Goal: Information Seeking & Learning: Check status

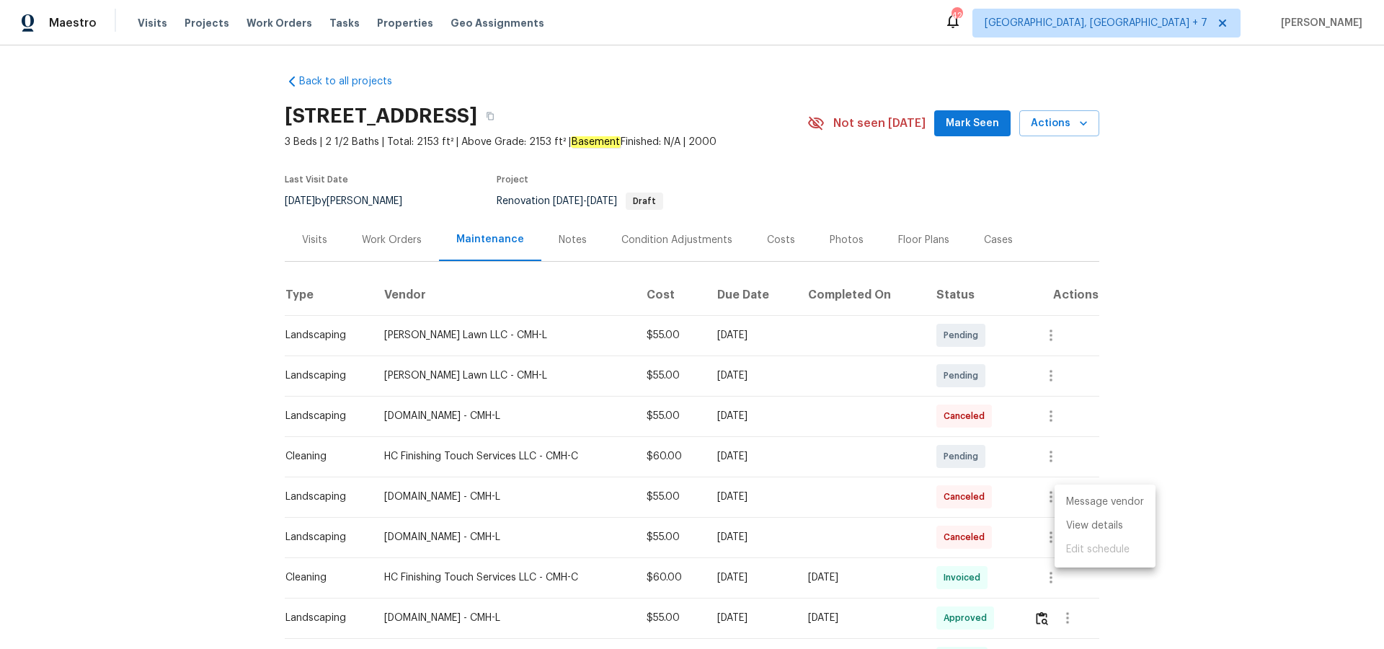
scroll to position [116, 0]
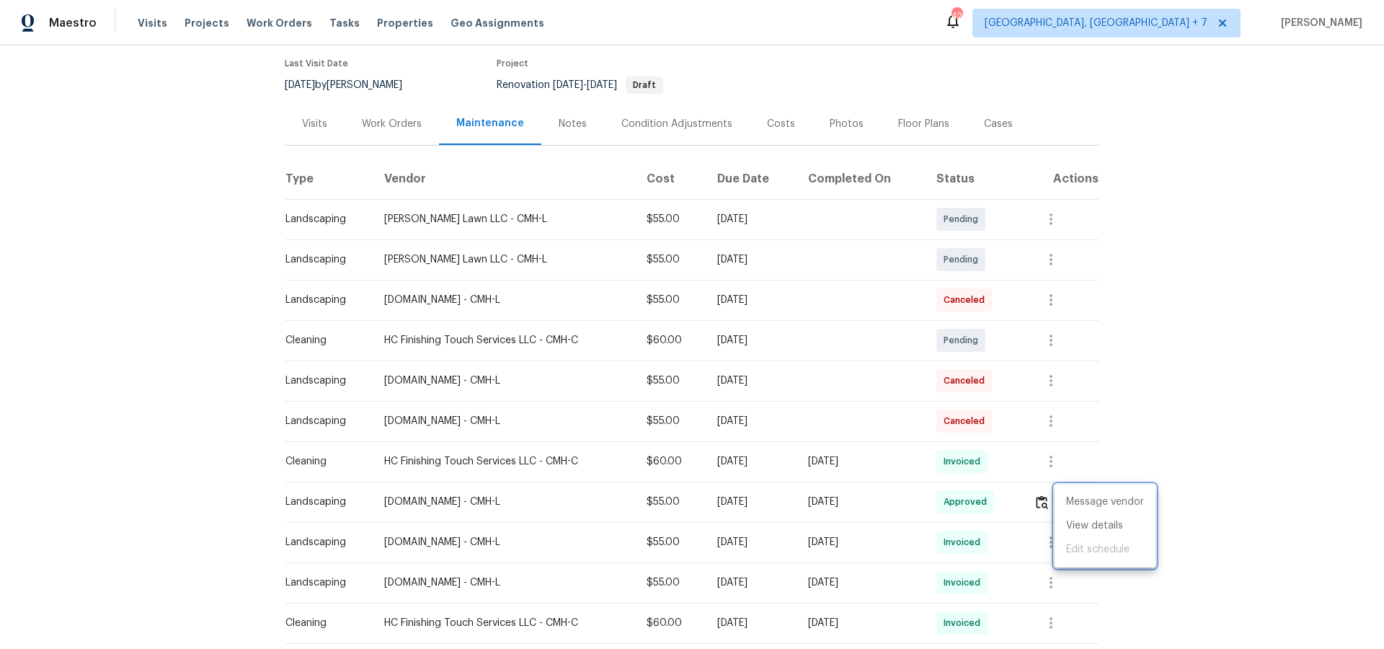
click at [188, 17] on div at bounding box center [692, 324] width 1384 height 649
click at [190, 21] on span "Projects" at bounding box center [207, 23] width 45 height 14
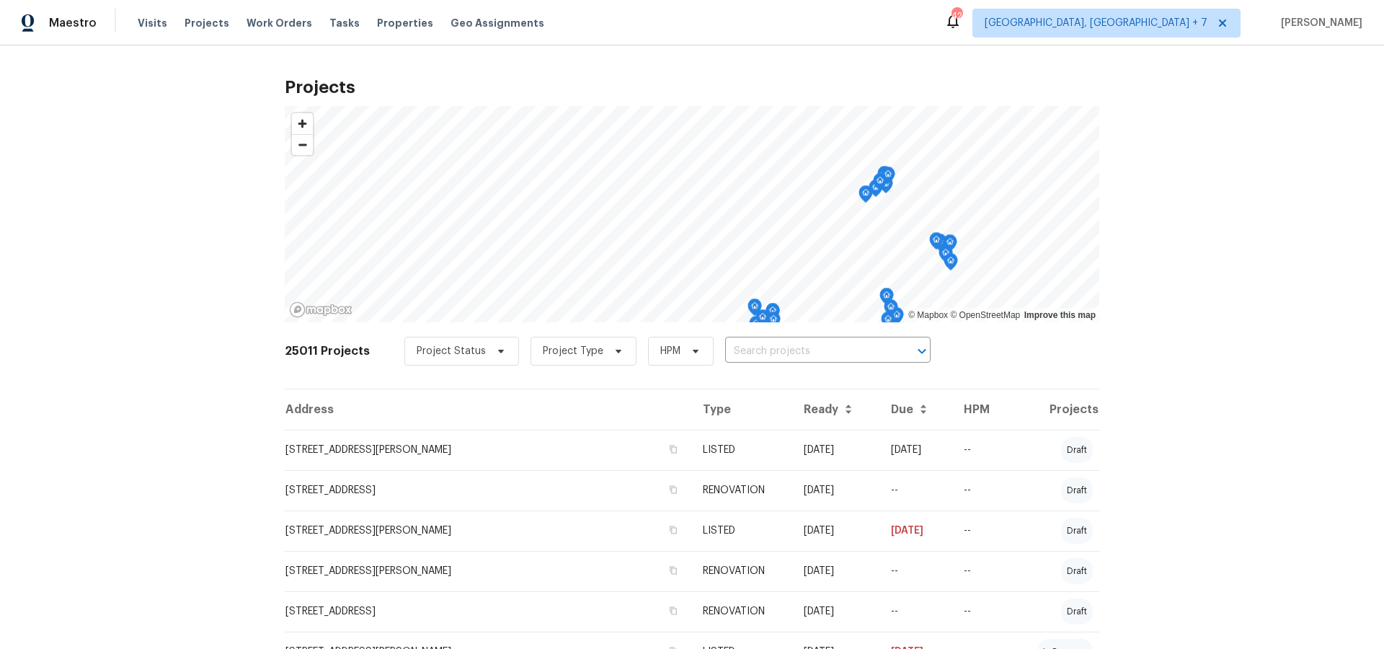
click at [779, 354] on input "text" at bounding box center [807, 351] width 165 height 22
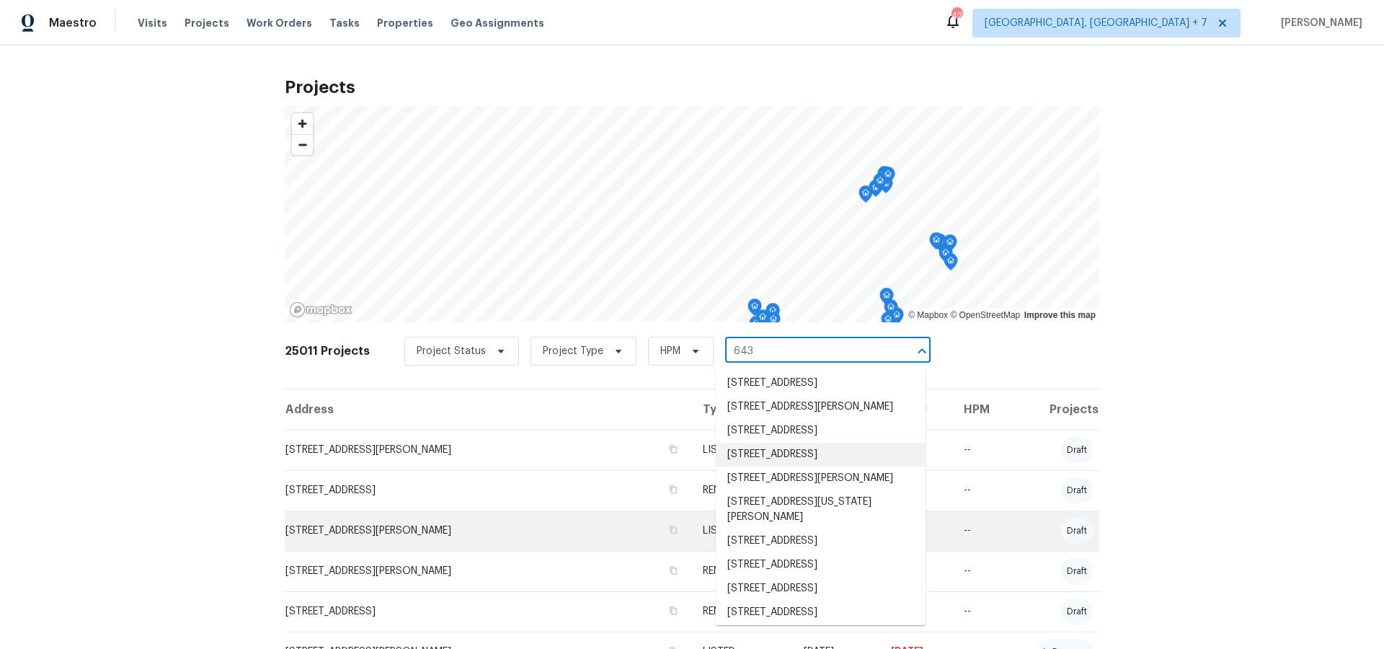
type input "643 b"
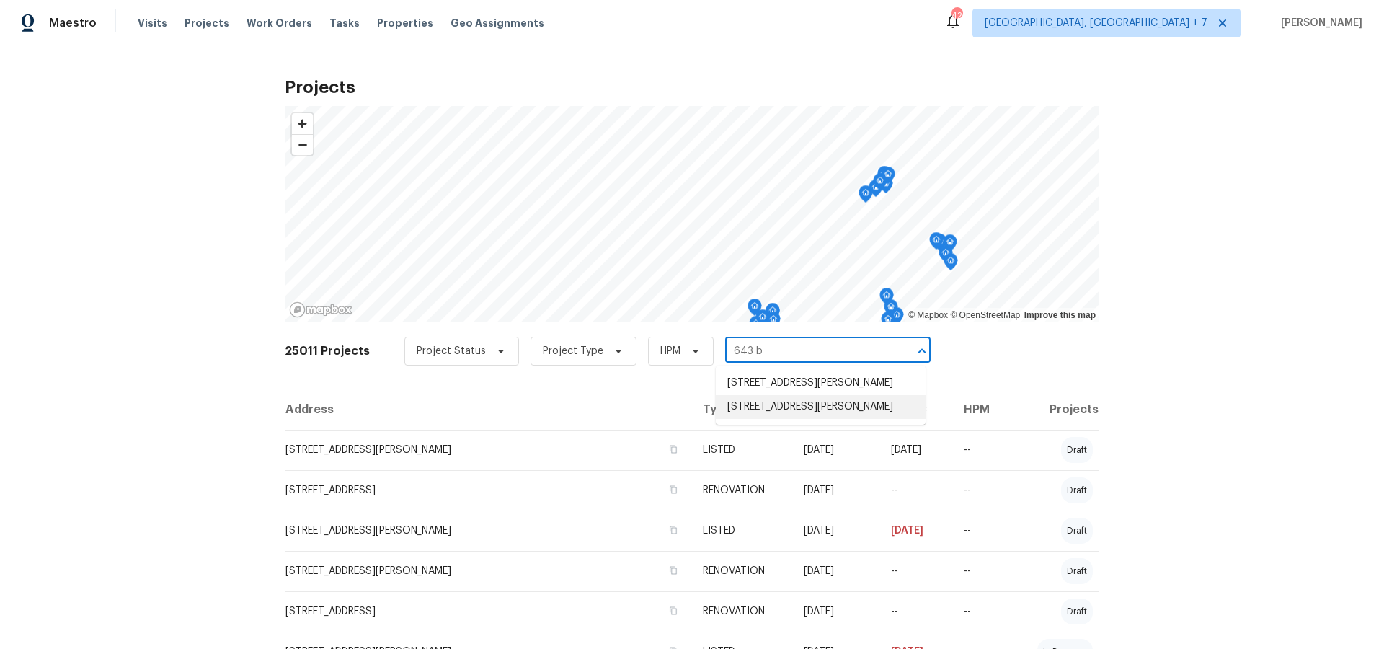
click at [781, 413] on li "[STREET_ADDRESS][PERSON_NAME]" at bounding box center [821, 407] width 210 height 24
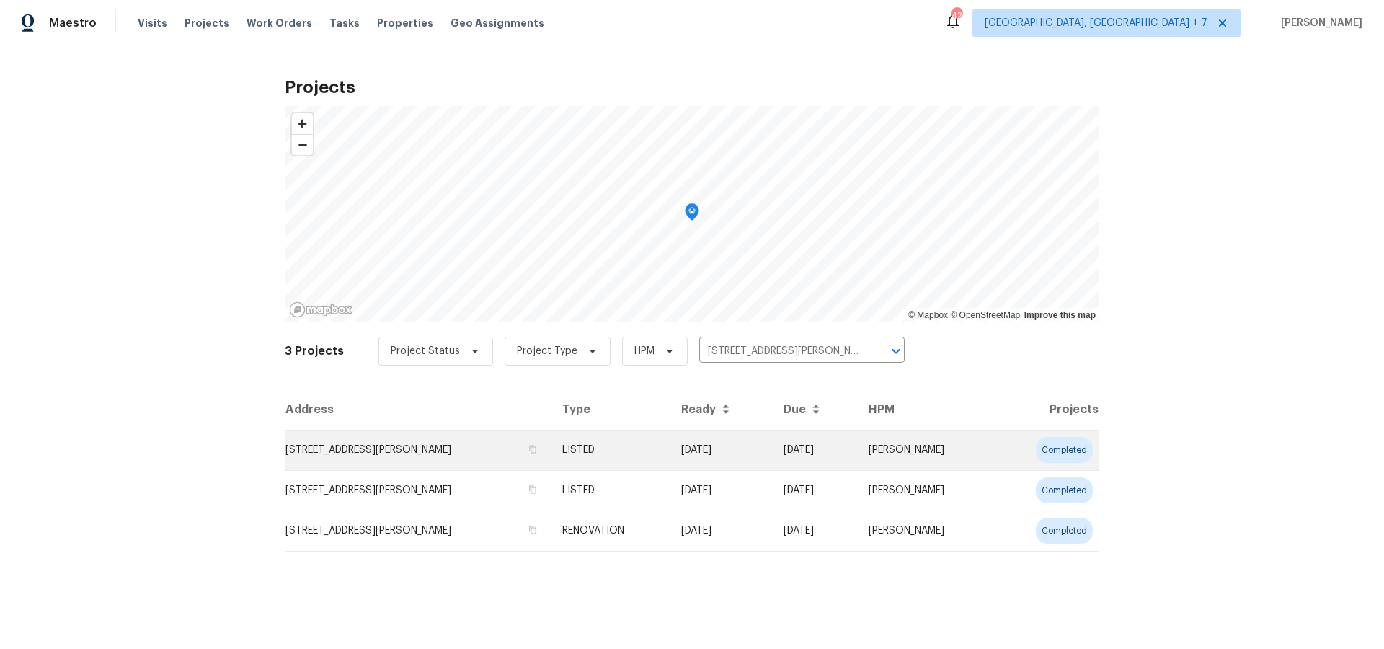
click at [401, 445] on td "[STREET_ADDRESS][PERSON_NAME]" at bounding box center [418, 450] width 266 height 40
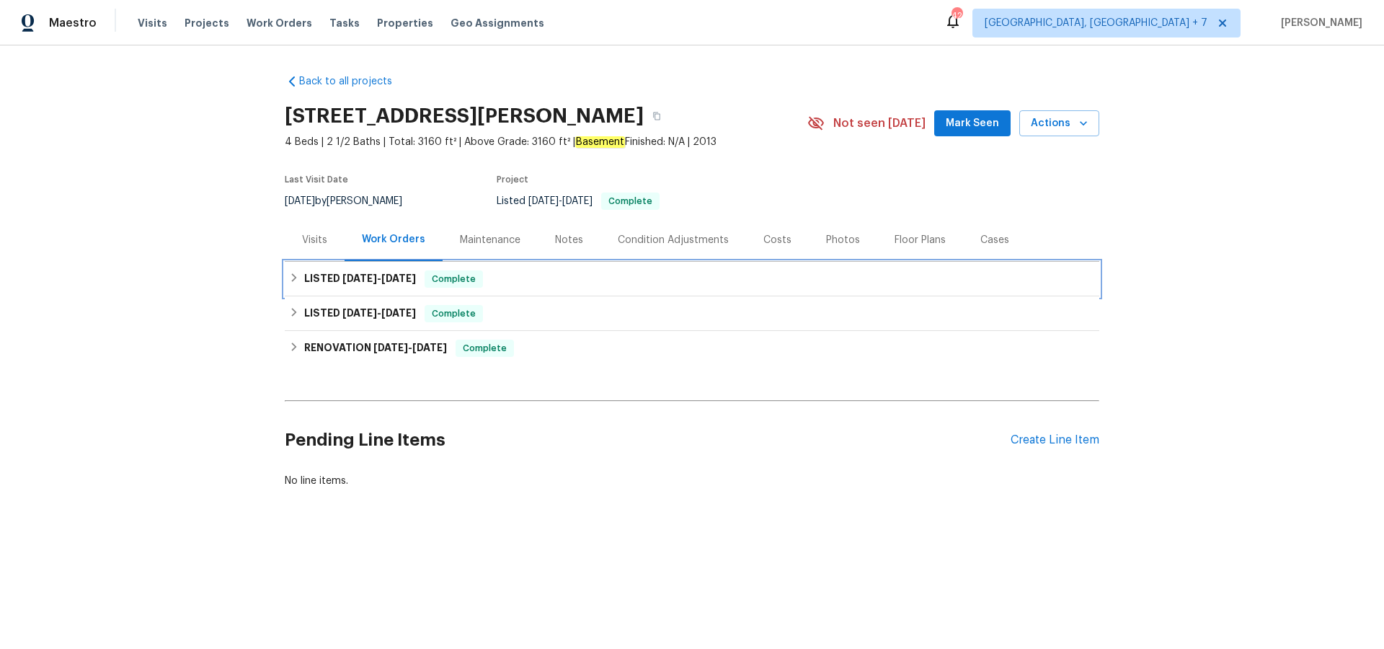
click at [362, 282] on span "[DATE]" at bounding box center [359, 278] width 35 height 10
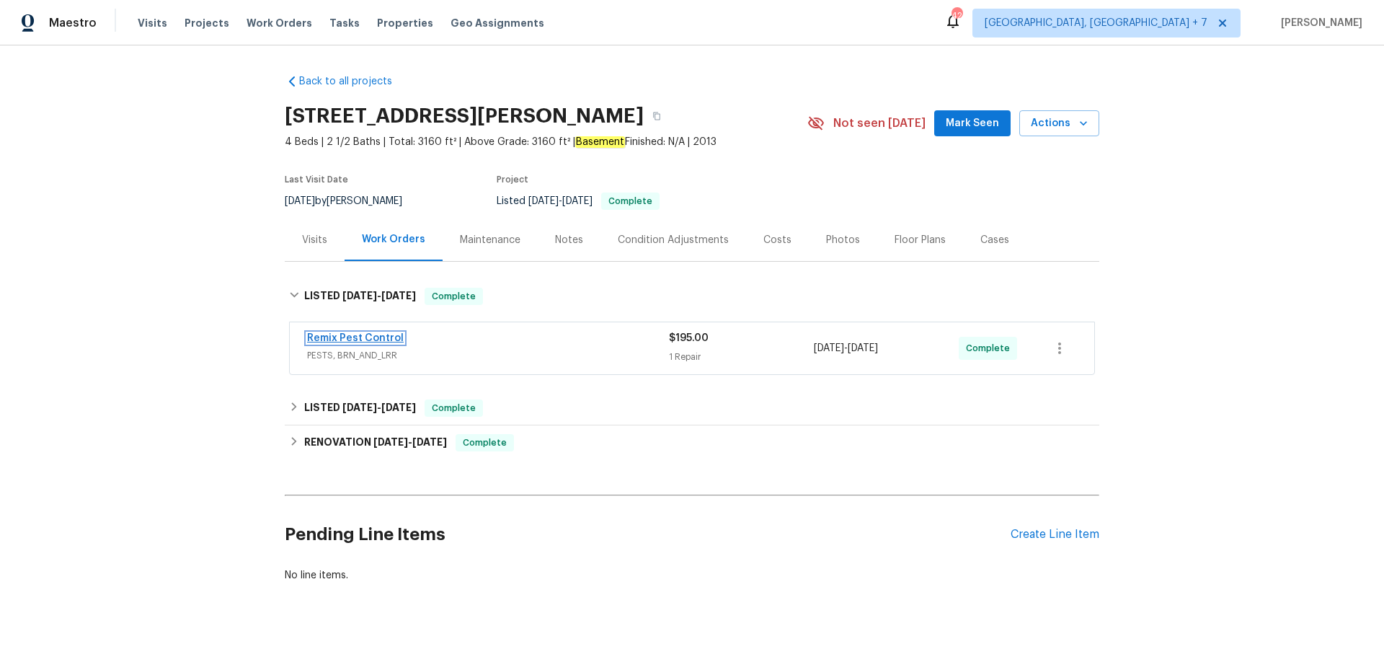
click at [378, 337] on link "Remix Pest Control" at bounding box center [355, 338] width 97 height 10
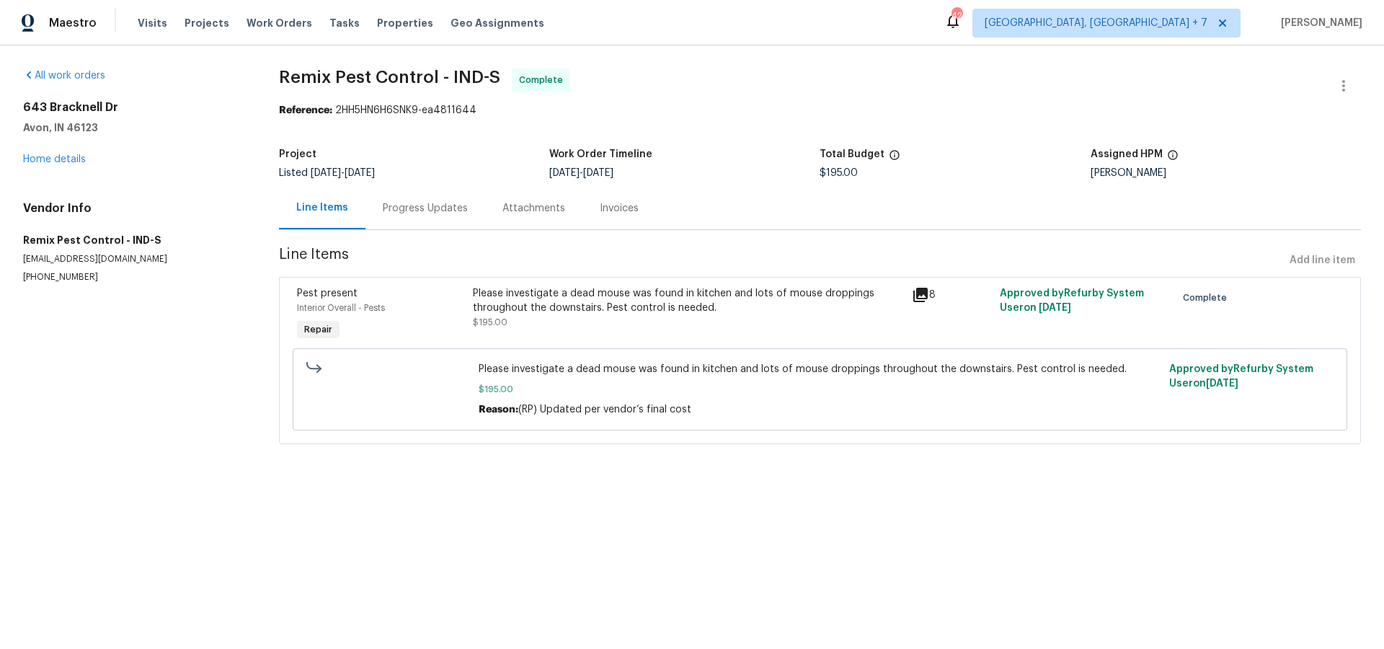
click at [922, 297] on icon at bounding box center [920, 294] width 17 height 17
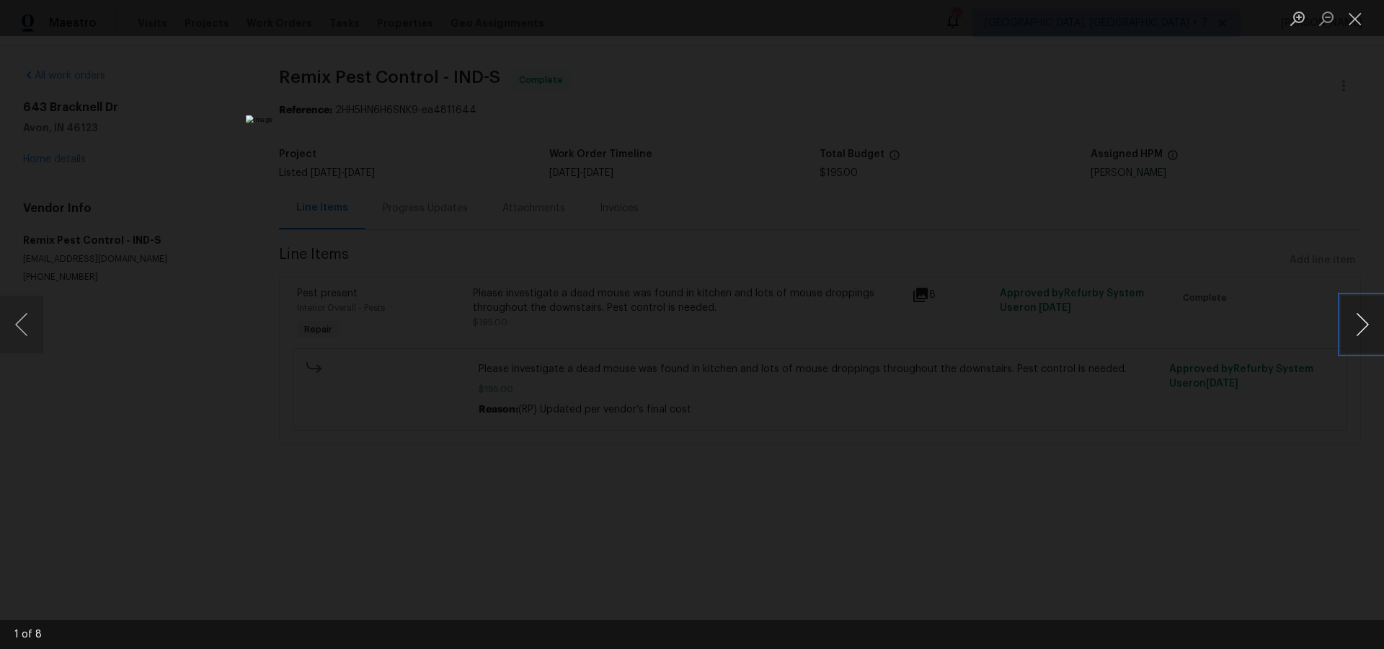
click at [1363, 335] on button "Next image" at bounding box center [1362, 325] width 43 height 58
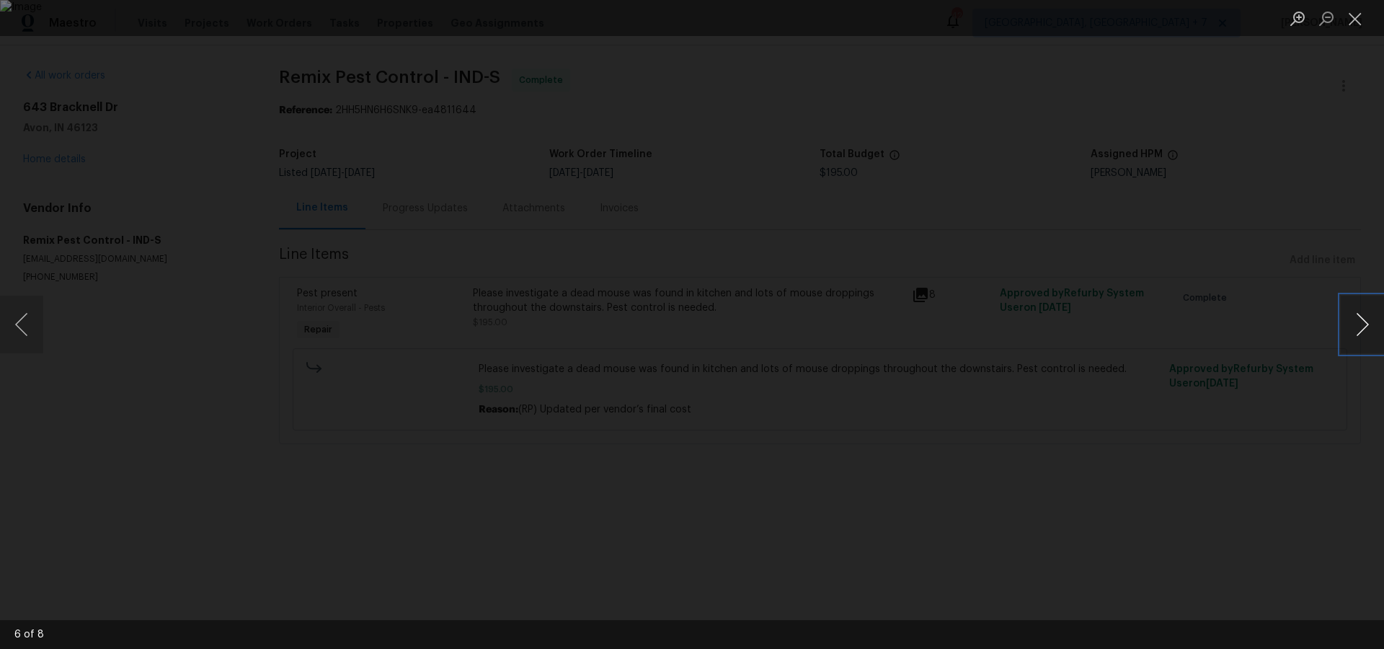
click at [1363, 335] on button "Next image" at bounding box center [1362, 325] width 43 height 58
click at [1363, 333] on button "Next image" at bounding box center [1362, 325] width 43 height 58
click at [1352, 14] on button "Close lightbox" at bounding box center [1355, 18] width 29 height 25
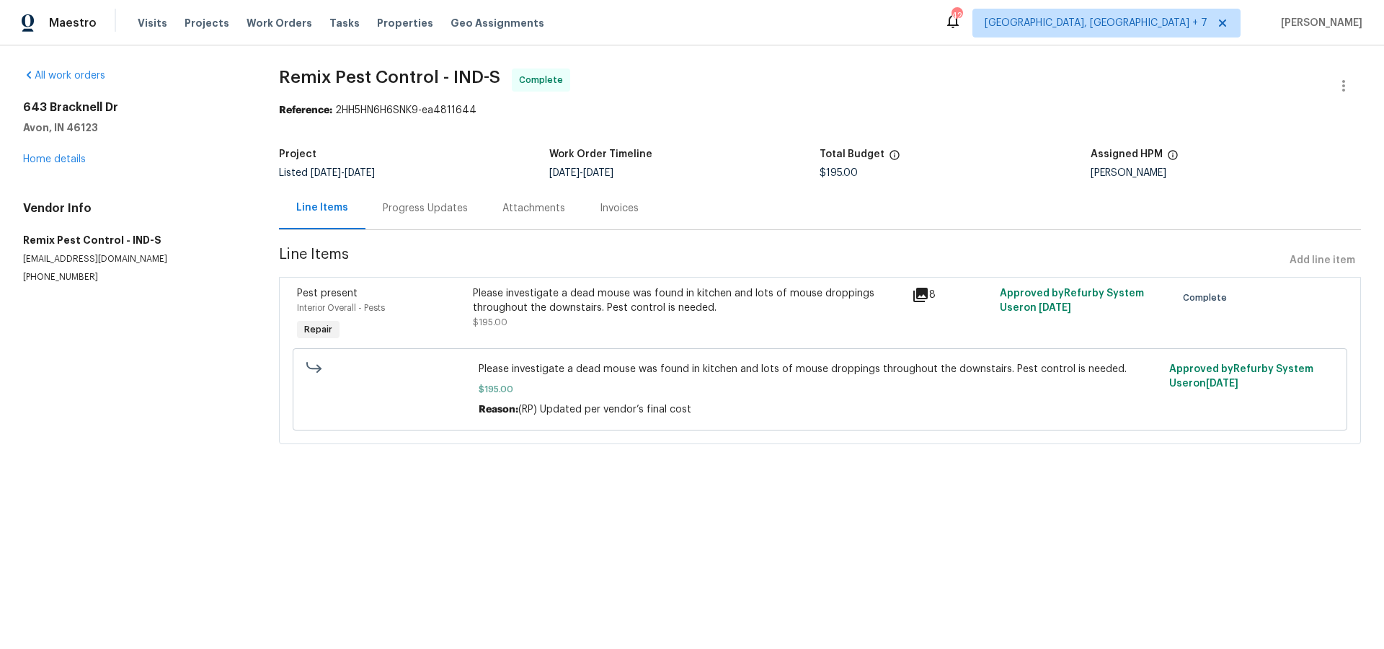
click at [431, 208] on div "Progress Updates" at bounding box center [425, 208] width 85 height 14
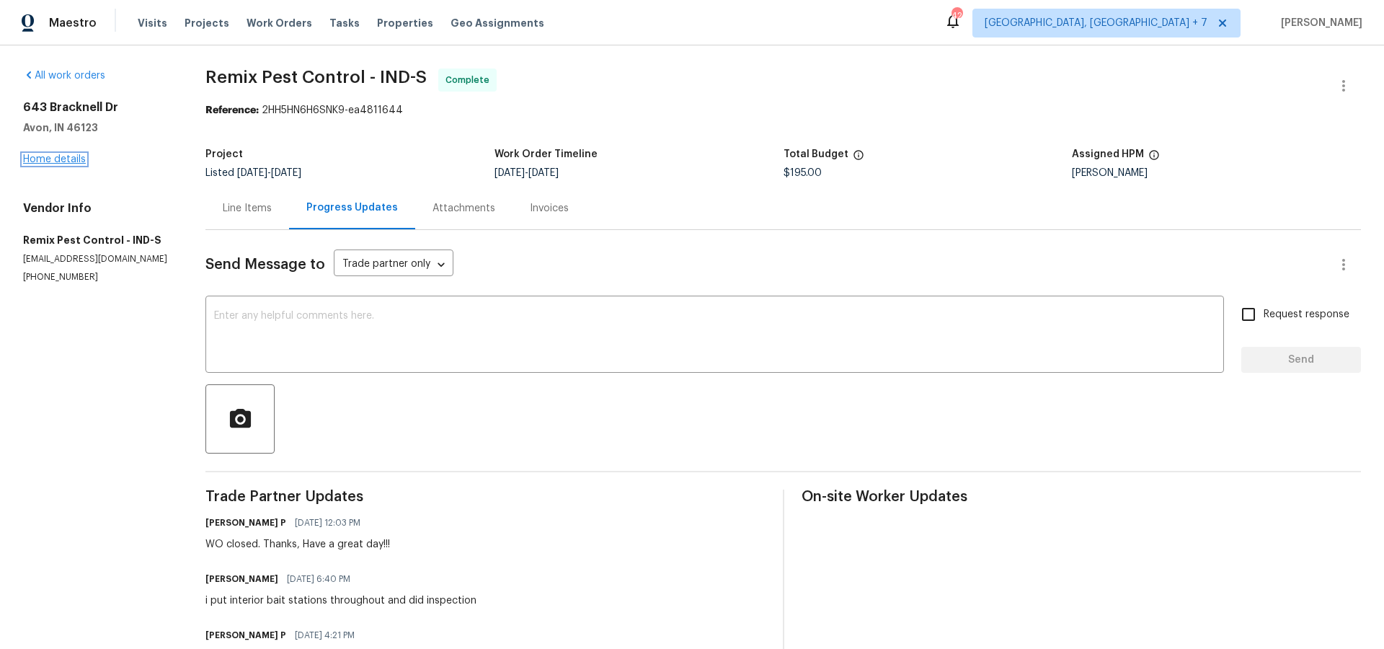
click at [57, 159] on link "Home details" at bounding box center [54, 159] width 63 height 10
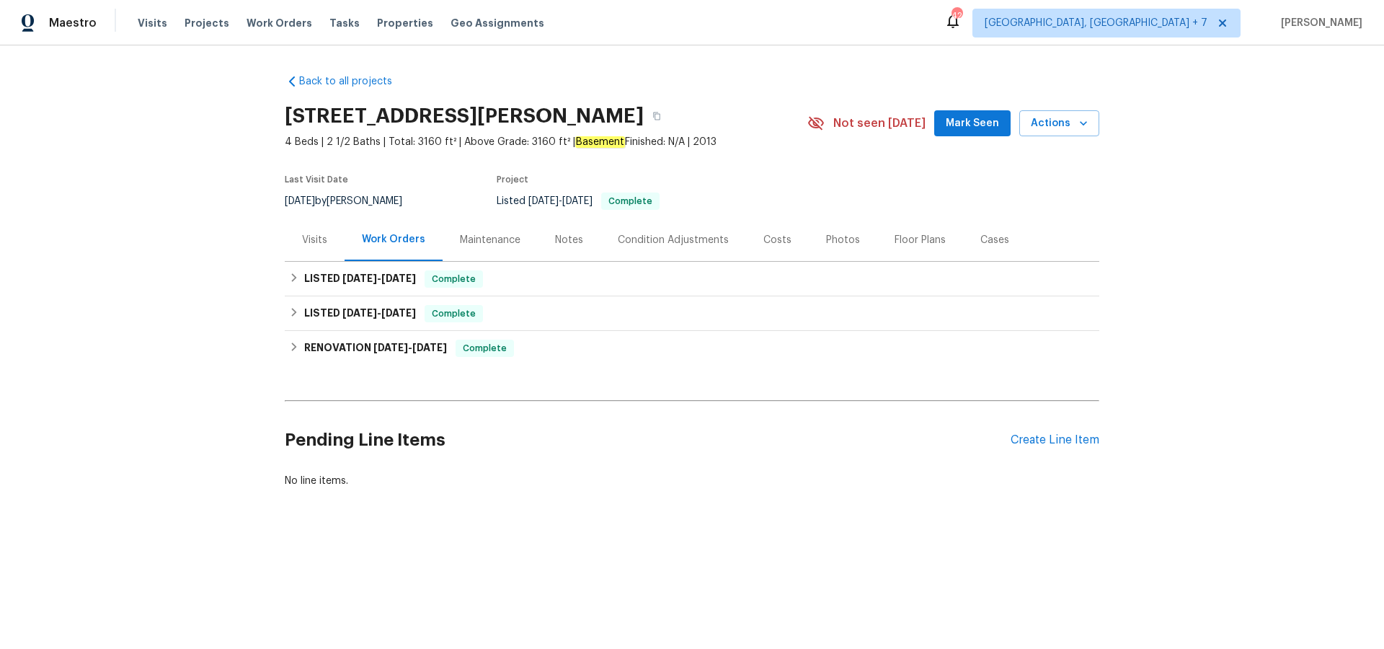
click at [492, 236] on div "Maintenance" at bounding box center [490, 240] width 61 height 14
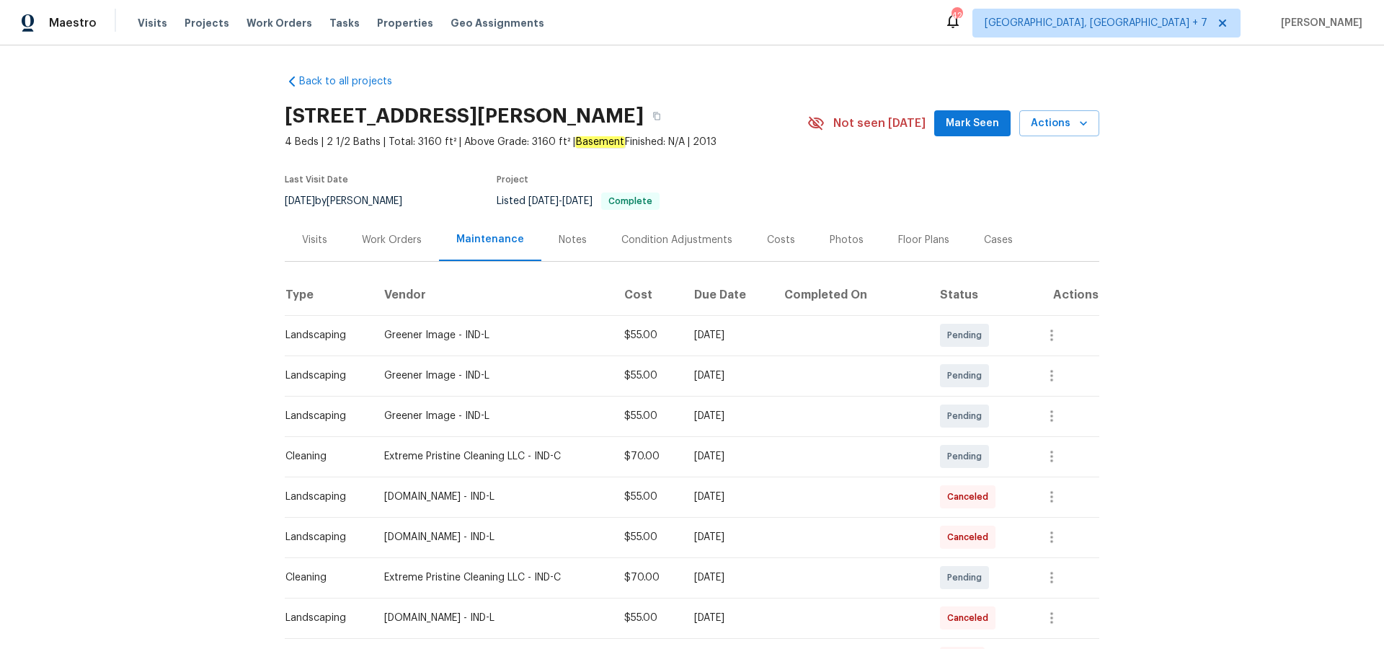
click at [988, 239] on div "Cases" at bounding box center [998, 240] width 29 height 14
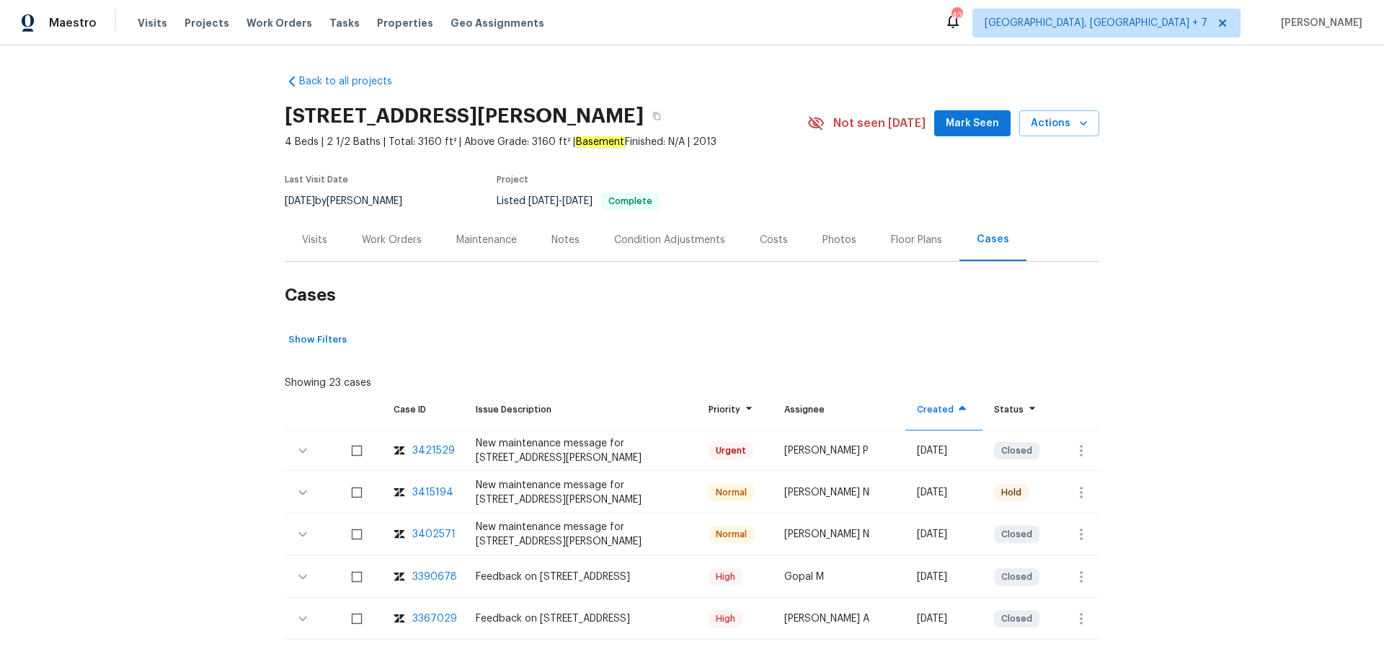
click at [443, 451] on div "3421529" at bounding box center [433, 450] width 43 height 14
click at [427, 572] on div "3390678" at bounding box center [434, 576] width 45 height 14
click at [209, 28] on span "Projects" at bounding box center [207, 23] width 45 height 14
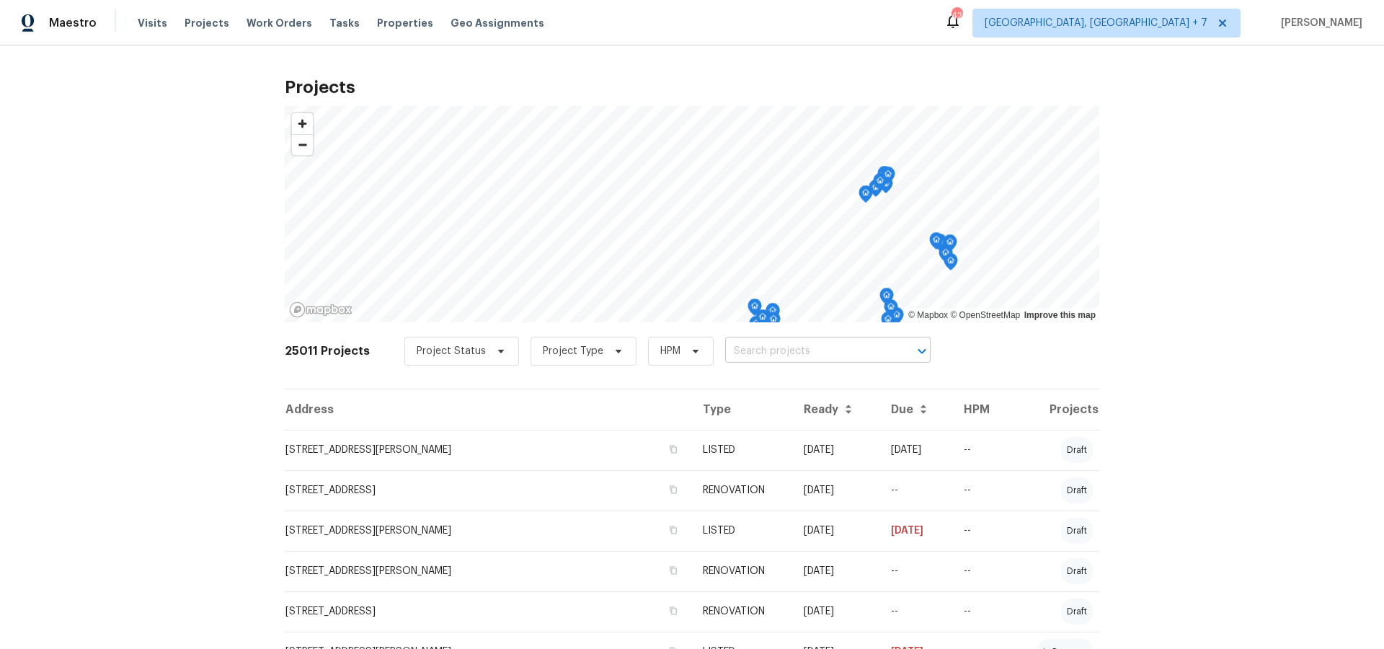
click at [768, 353] on input "text" at bounding box center [807, 351] width 165 height 22
type input "4825"
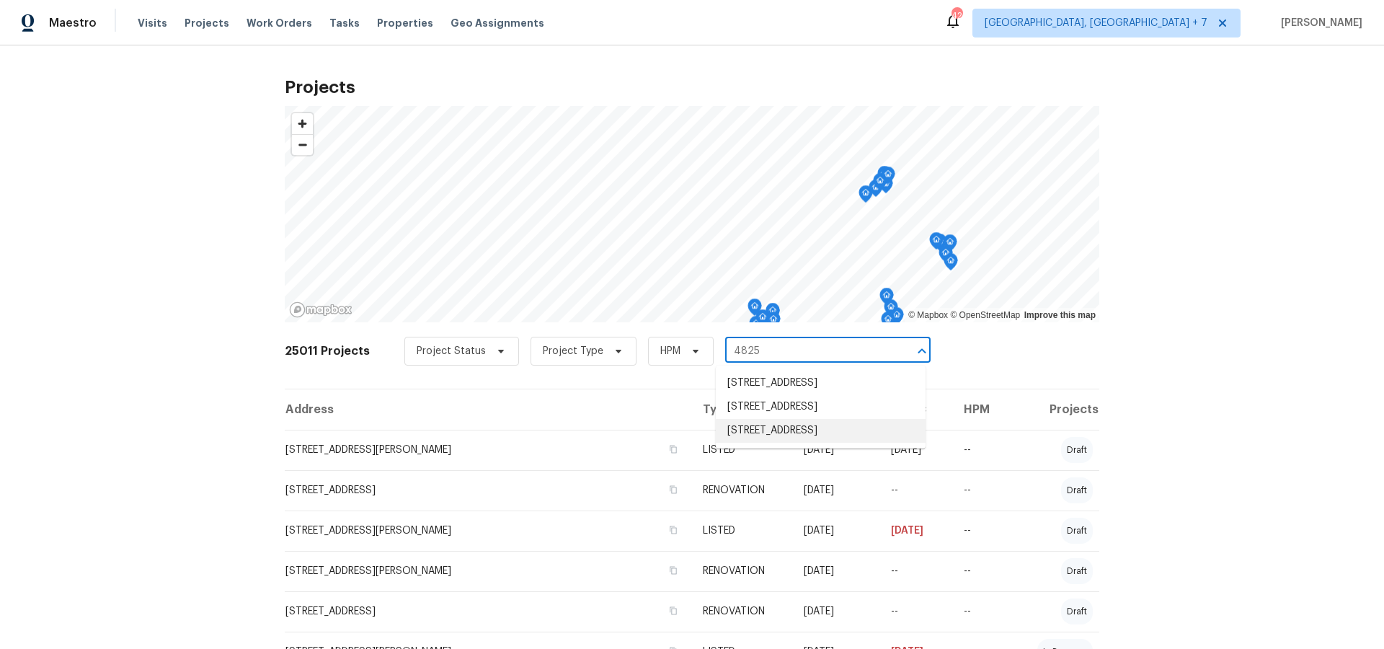
click at [758, 443] on li "[STREET_ADDRESS]" at bounding box center [821, 431] width 210 height 24
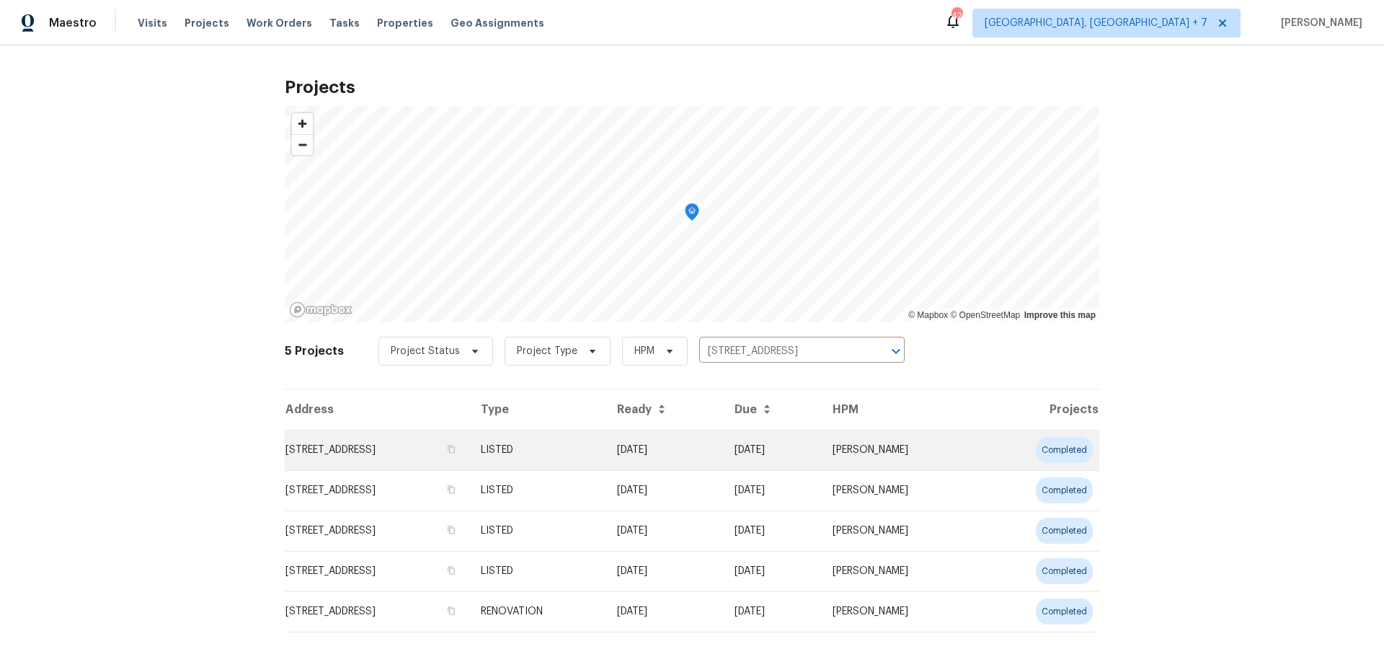
click at [434, 456] on td "[STREET_ADDRESS]" at bounding box center [377, 450] width 185 height 40
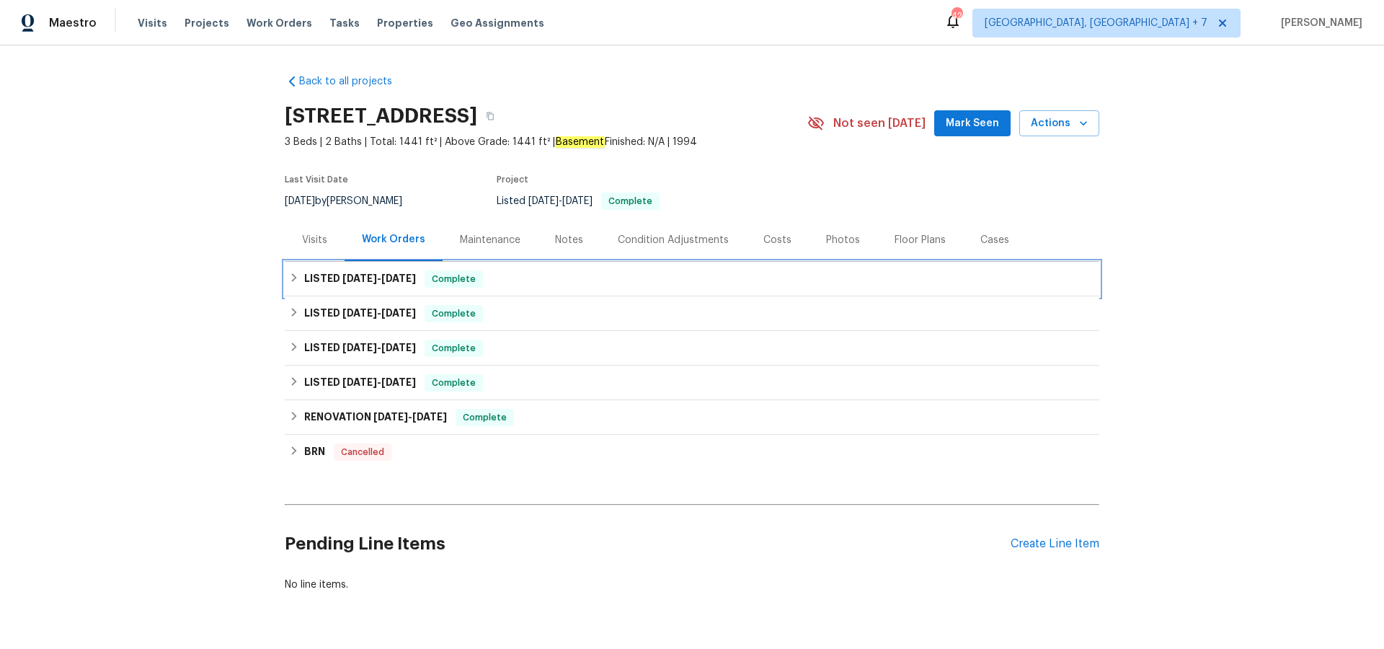
click at [375, 282] on span "[DATE]" at bounding box center [359, 278] width 35 height 10
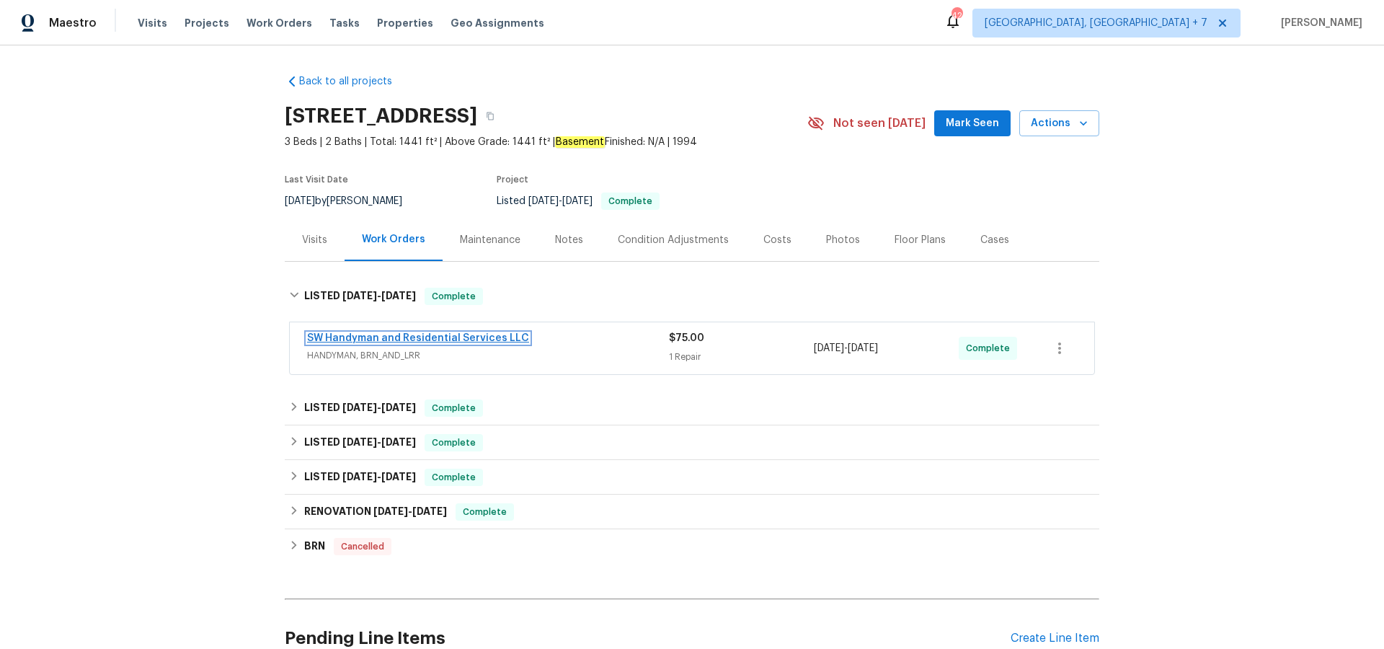
click at [442, 334] on link "SW Handyman and Residential Services LLC" at bounding box center [418, 338] width 222 height 10
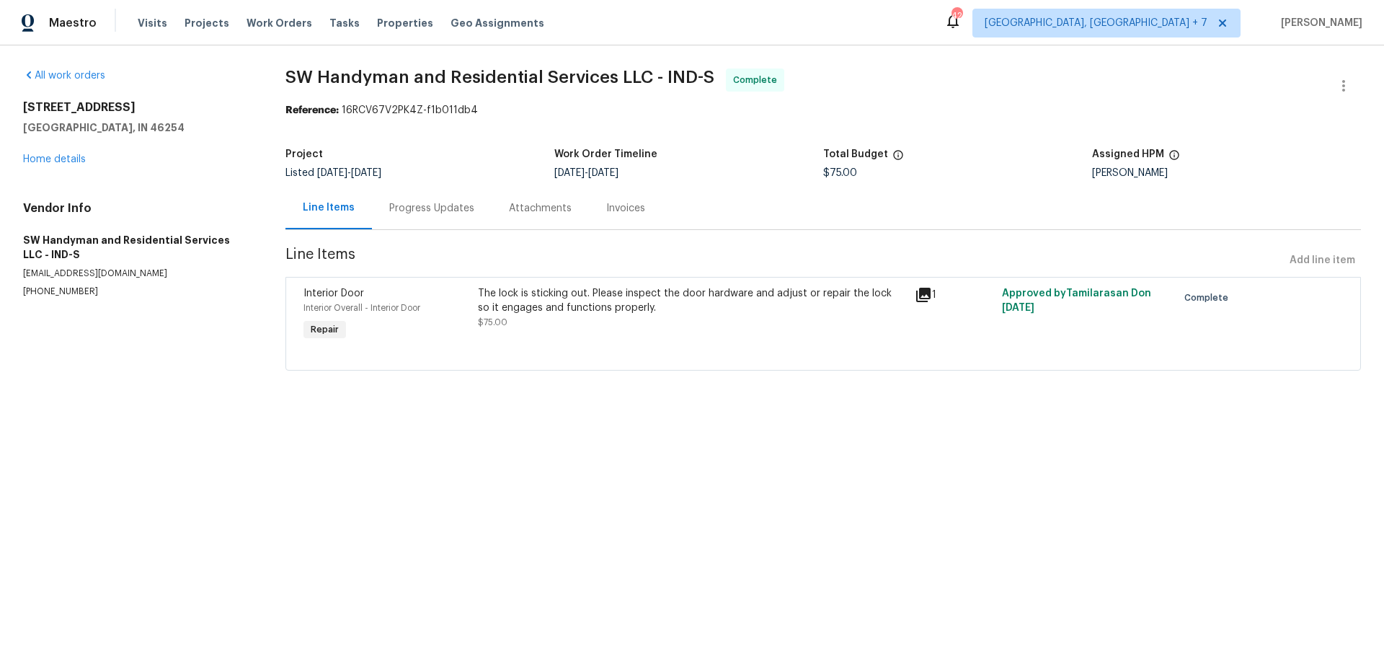
click at [921, 290] on icon at bounding box center [923, 295] width 14 height 14
click at [435, 208] on div "Progress Updates" at bounding box center [431, 208] width 85 height 14
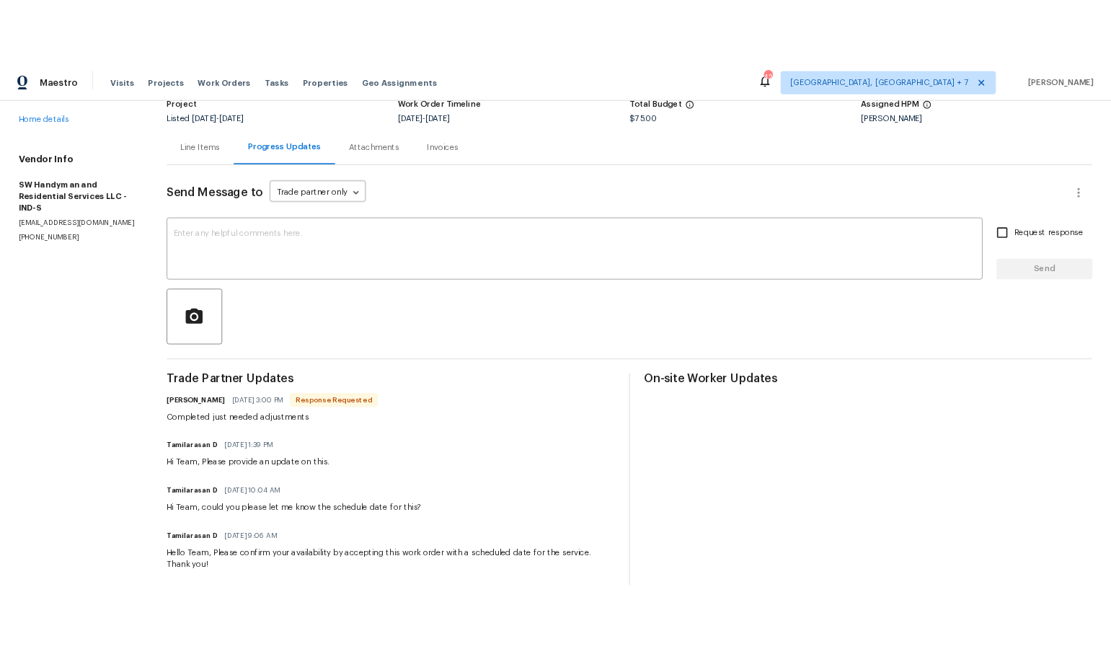
scroll to position [107, 0]
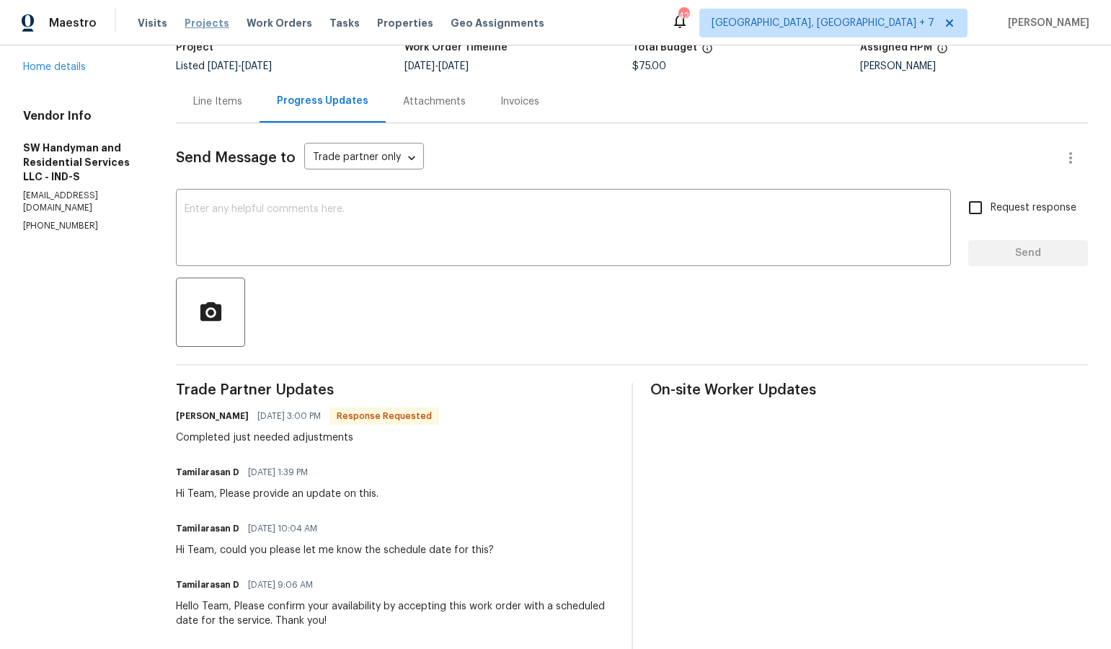
click at [187, 18] on span "Projects" at bounding box center [207, 23] width 45 height 14
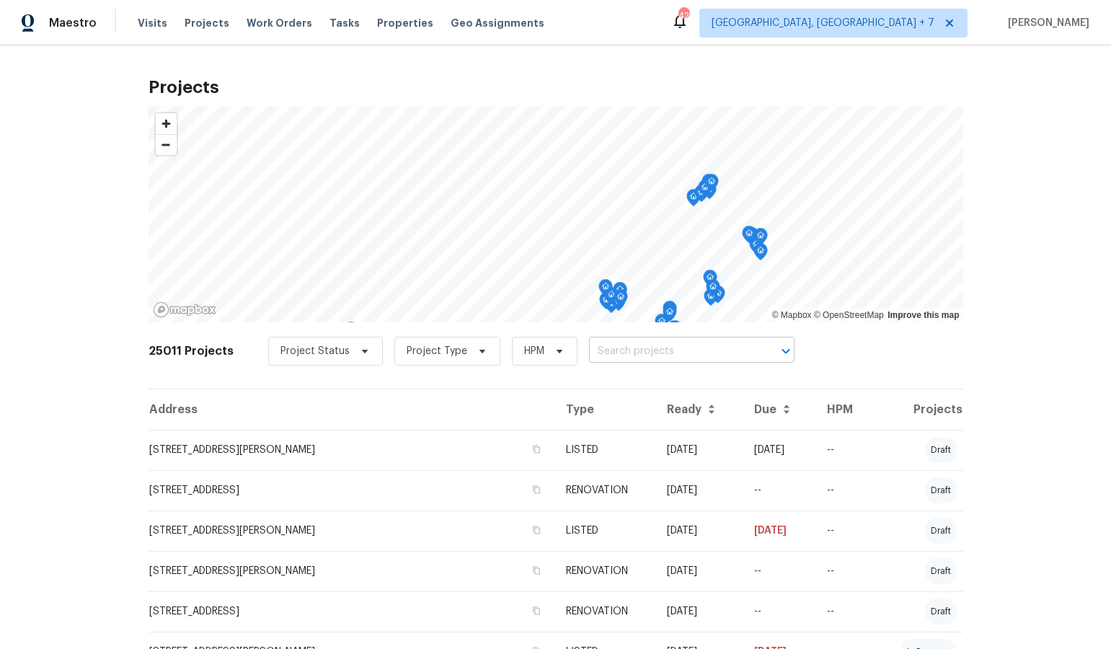
click at [646, 352] on input "text" at bounding box center [671, 351] width 165 height 22
type input "10057"
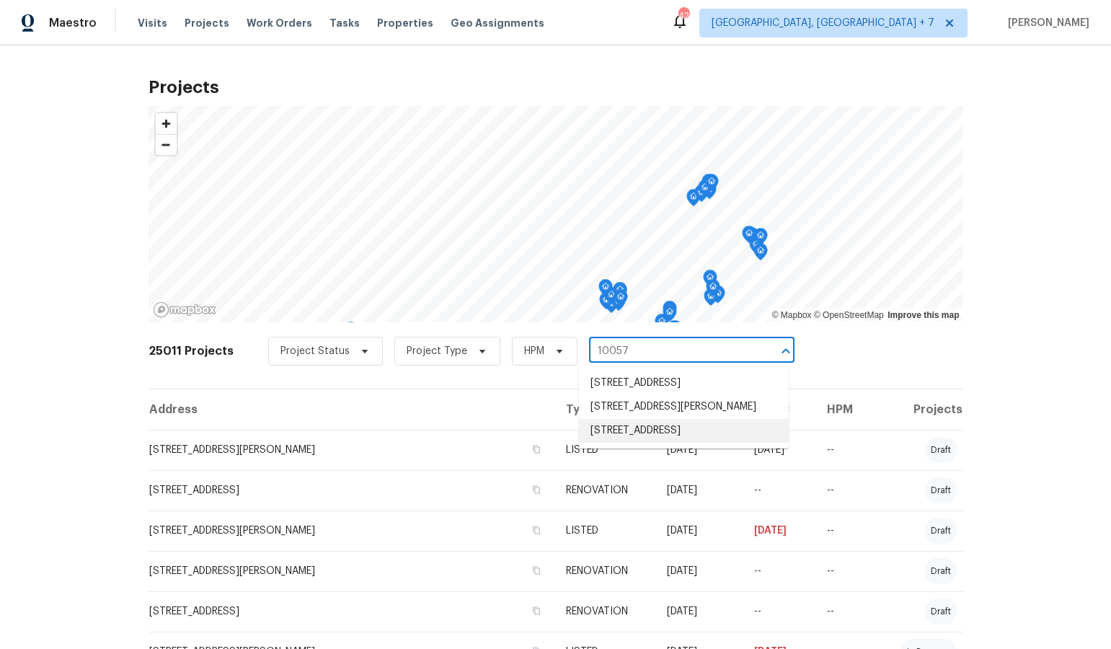
click at [654, 443] on li "[STREET_ADDRESS]" at bounding box center [684, 431] width 210 height 24
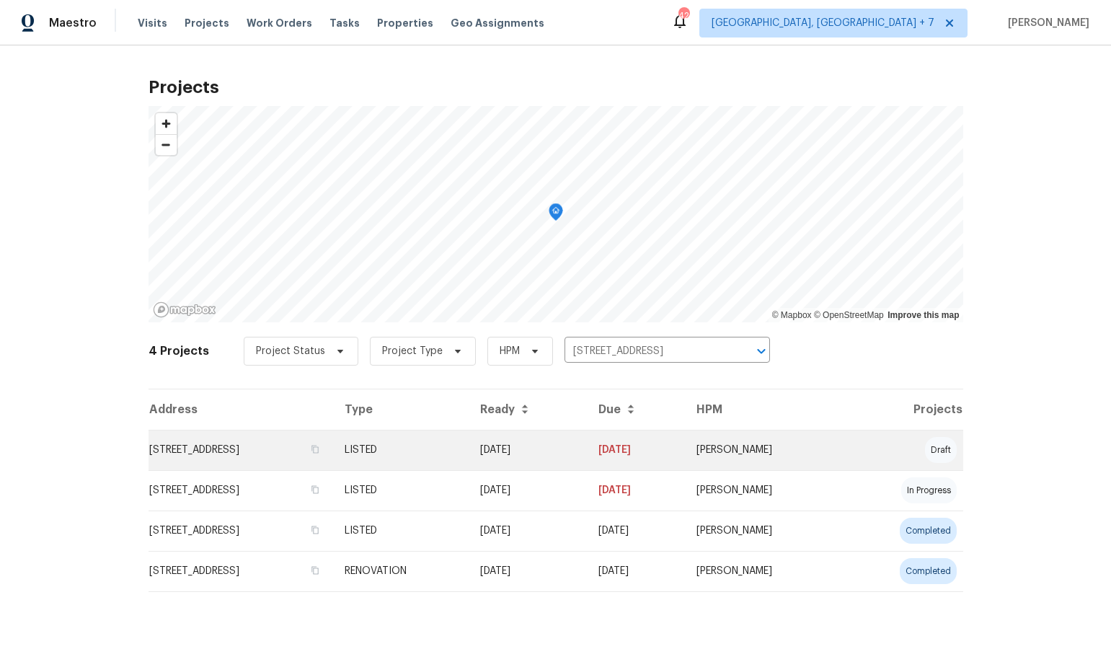
click at [280, 449] on td "[STREET_ADDRESS]" at bounding box center [240, 450] width 185 height 40
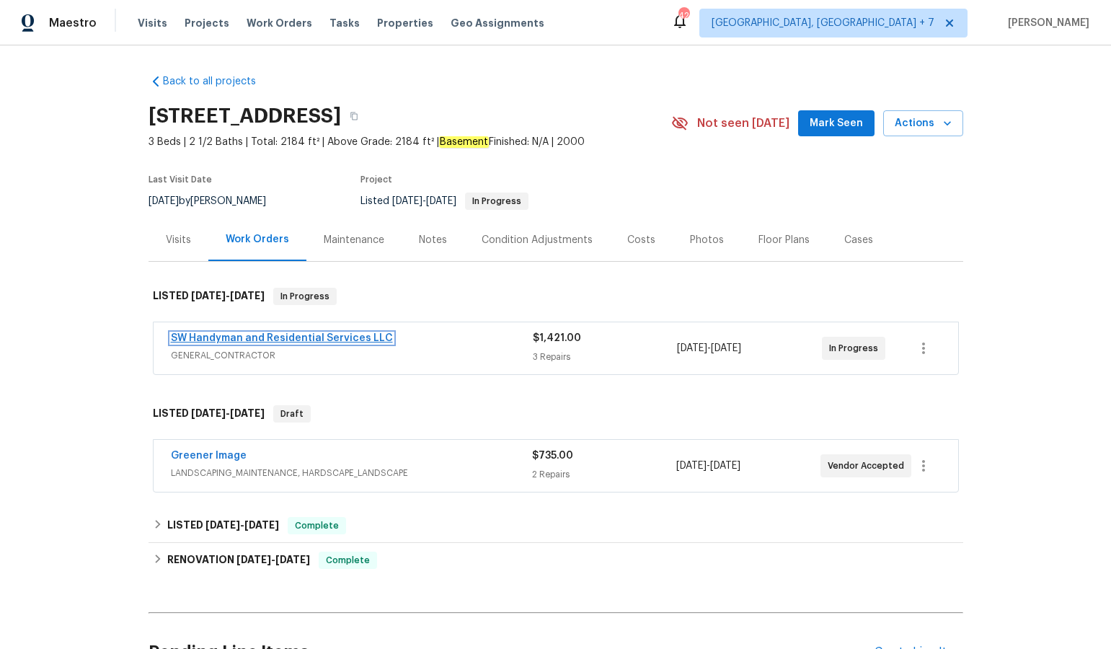
click at [268, 334] on link "SW Handyman and Residential Services LLC" at bounding box center [282, 338] width 222 height 10
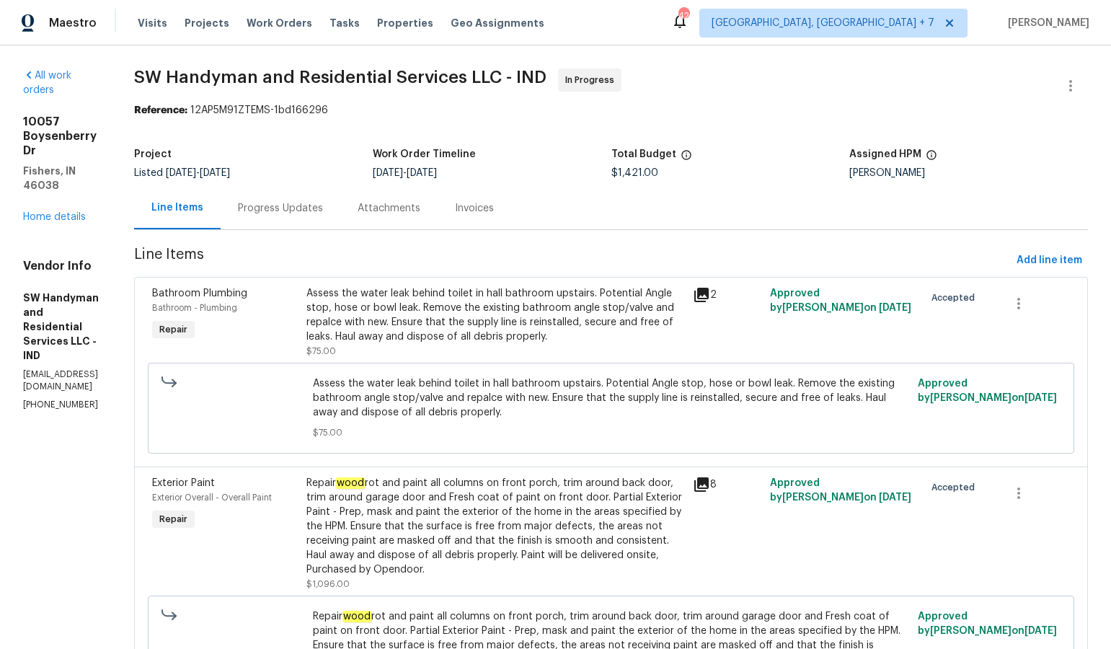
click at [709, 296] on icon at bounding box center [701, 295] width 14 height 14
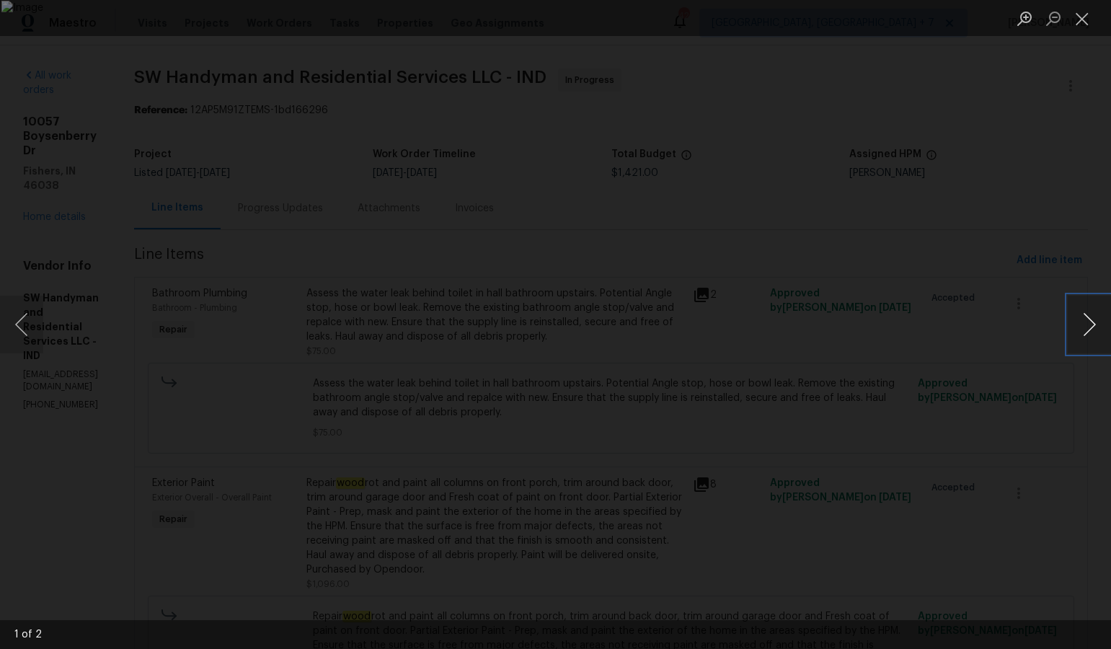
click at [1091, 329] on button "Next image" at bounding box center [1089, 325] width 43 height 58
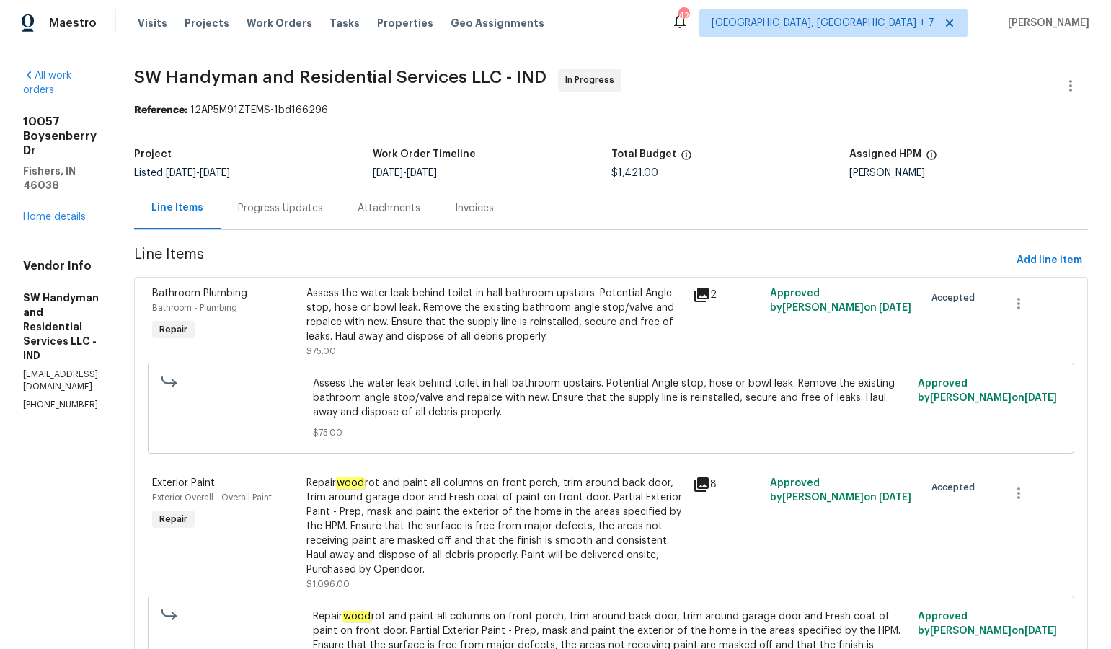
click at [710, 483] on icon at bounding box center [701, 484] width 17 height 17
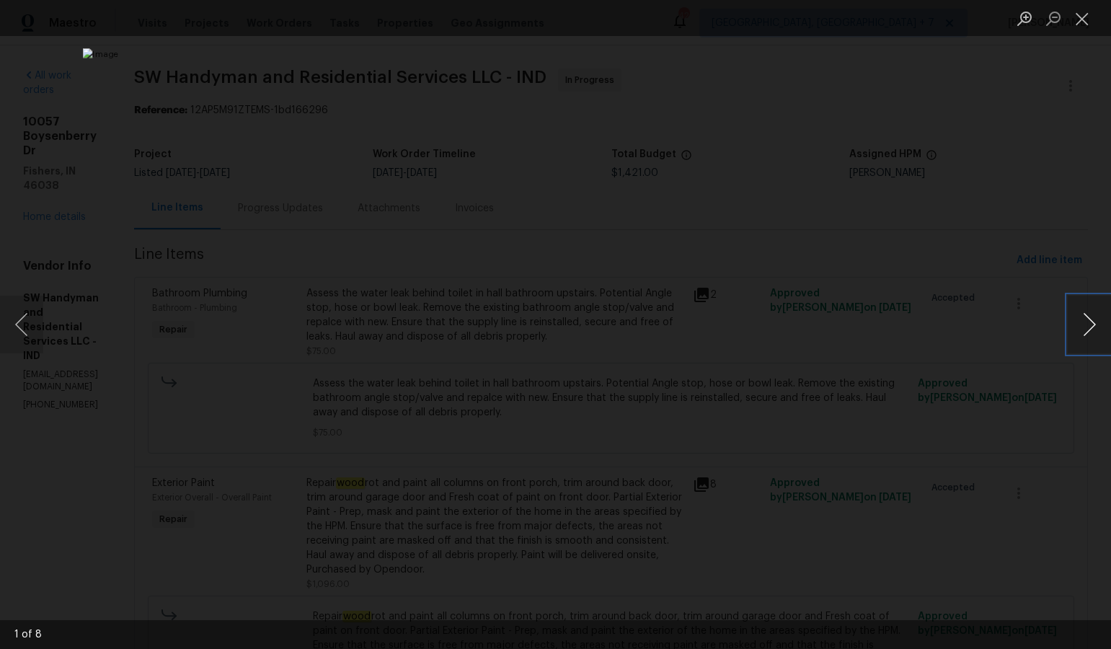
click at [1084, 325] on button "Next image" at bounding box center [1089, 325] width 43 height 58
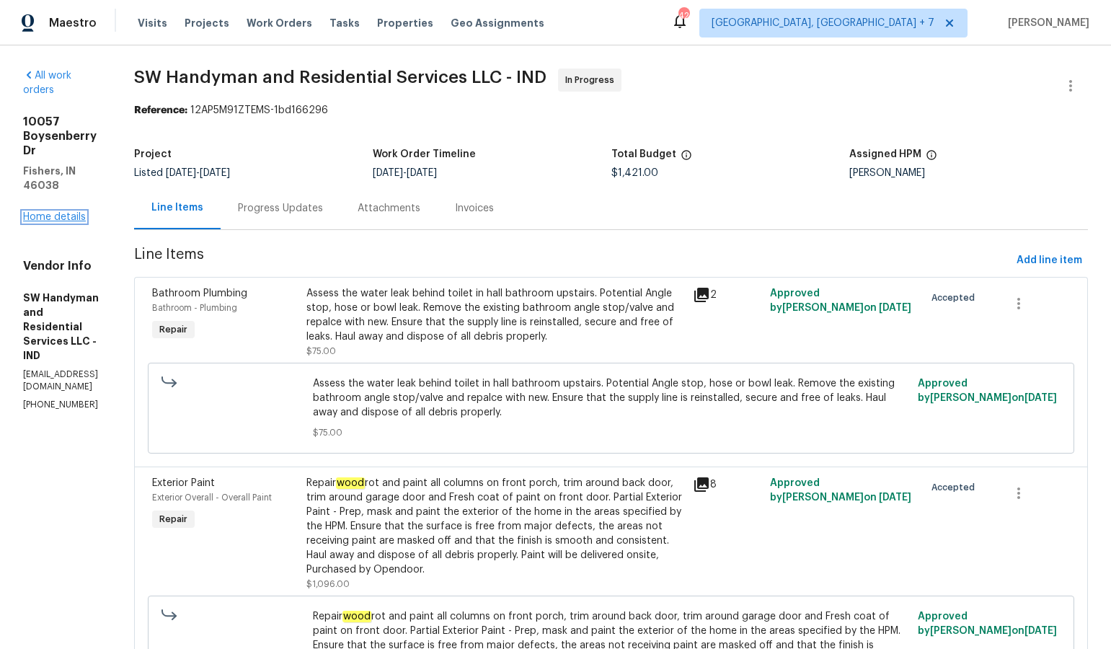
click at [48, 212] on link "Home details" at bounding box center [54, 217] width 63 height 10
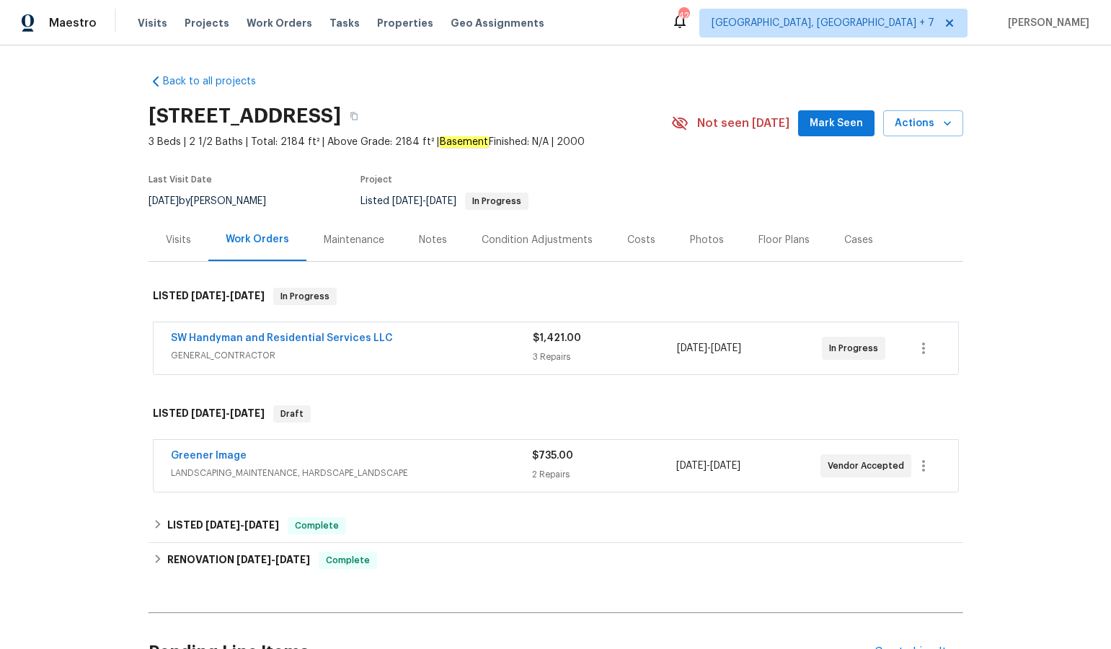
click at [419, 236] on div "Notes" at bounding box center [433, 240] width 28 height 14
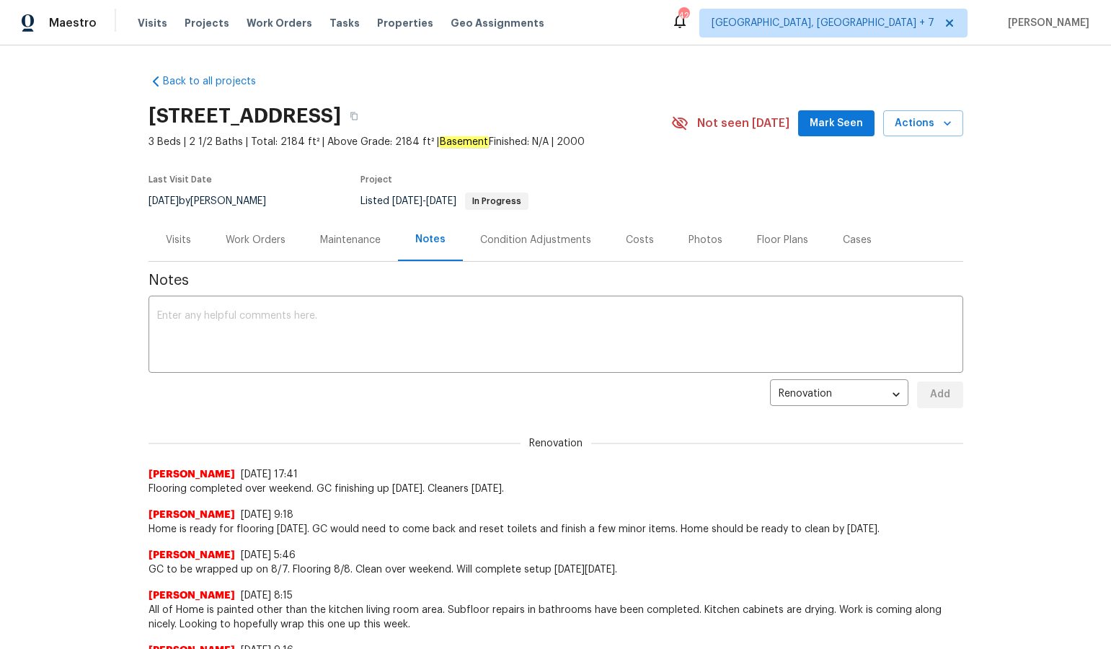
click at [190, 236] on div "Visits" at bounding box center [178, 240] width 25 height 14
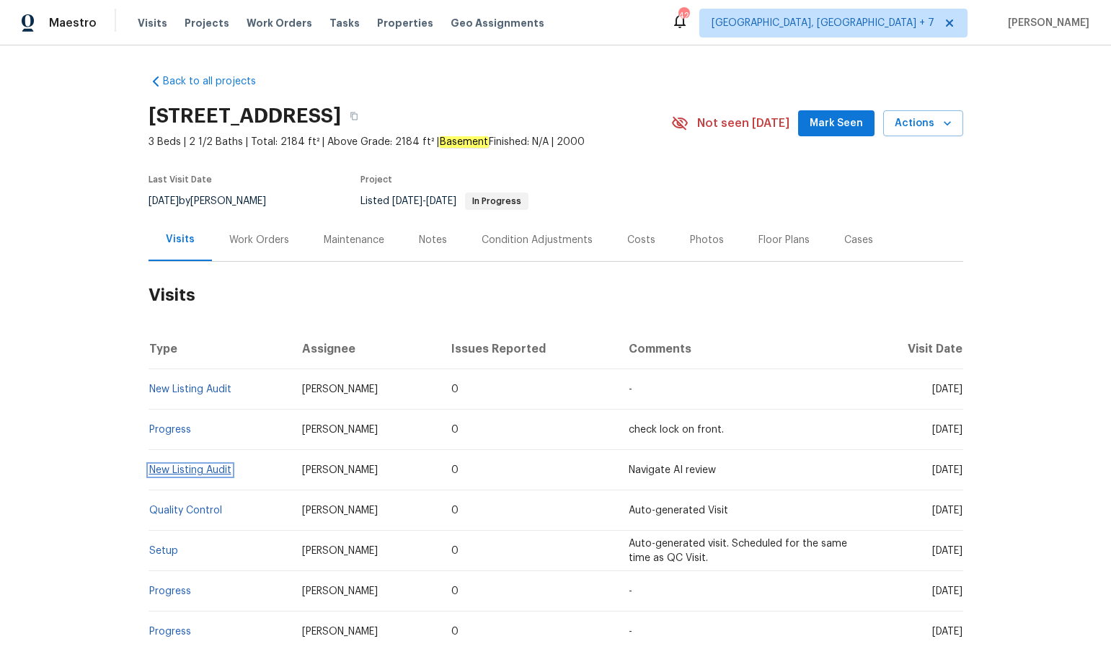
click at [191, 466] on link "New Listing Audit" at bounding box center [190, 470] width 82 height 10
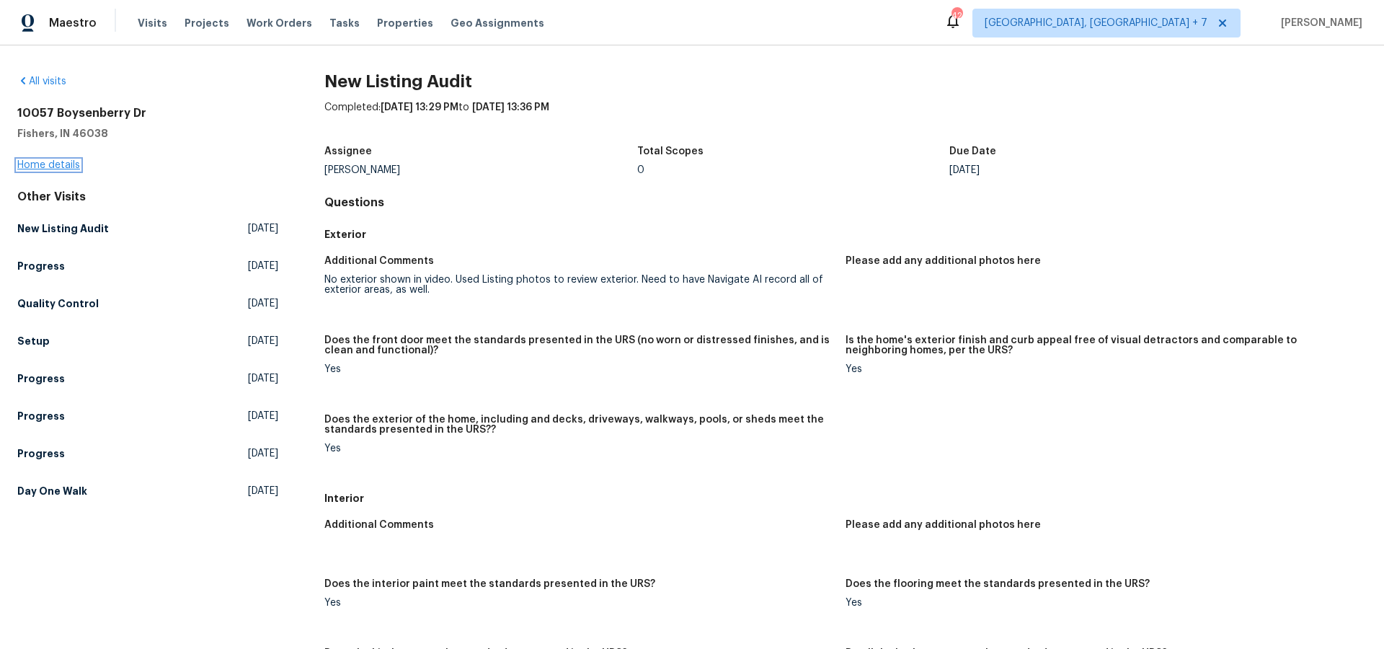
click at [46, 169] on link "Home details" at bounding box center [48, 165] width 63 height 10
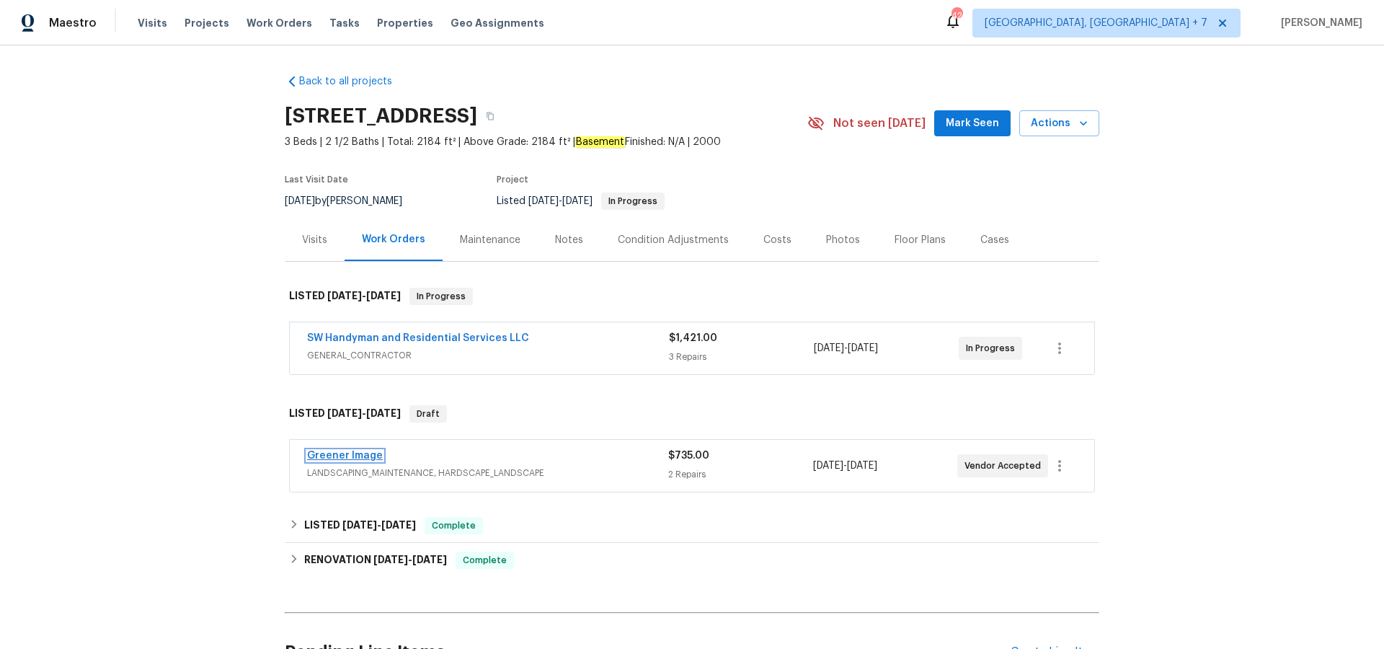
click at [352, 453] on link "Greener Image" at bounding box center [345, 456] width 76 height 10
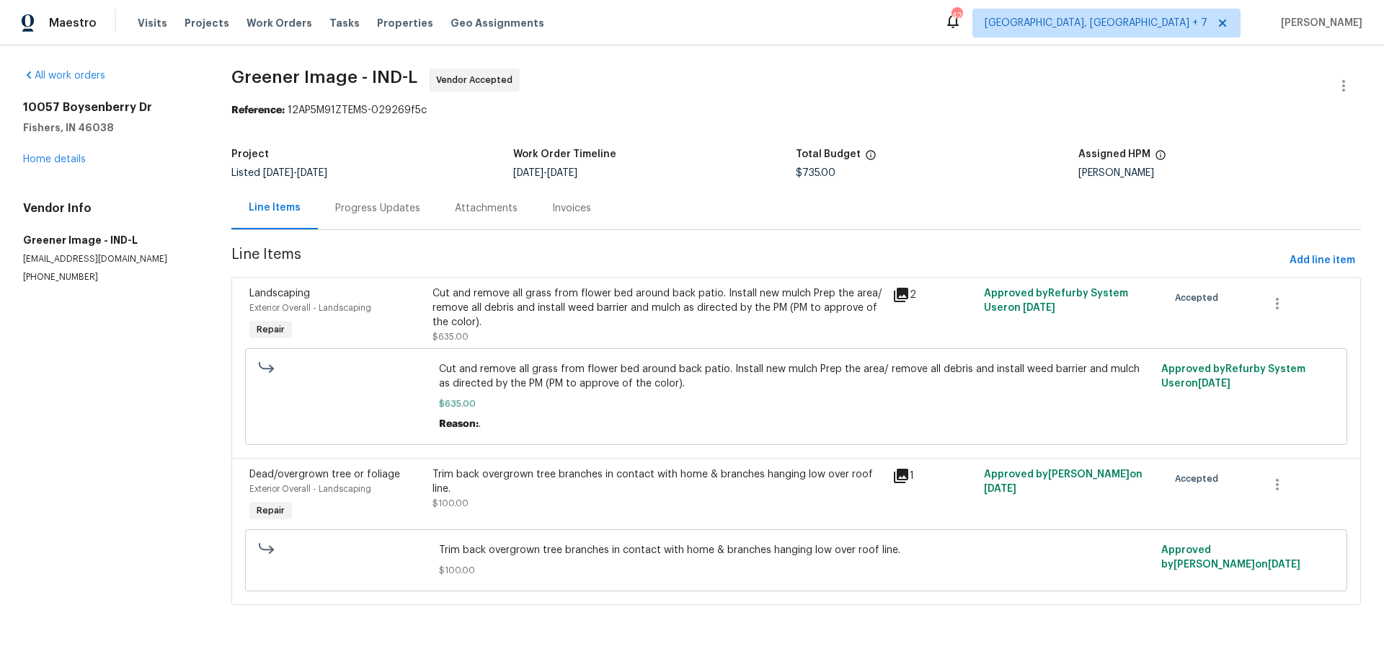
click at [899, 298] on icon at bounding box center [901, 295] width 14 height 14
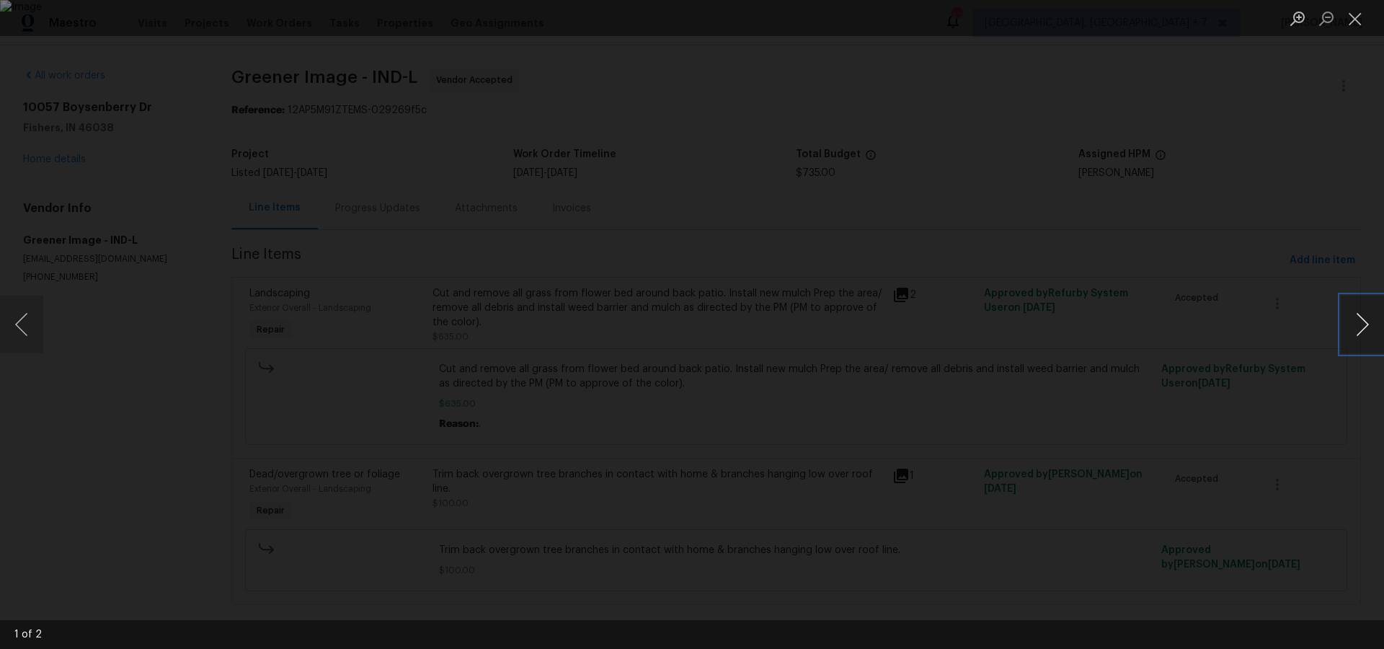
click at [1364, 320] on button "Next image" at bounding box center [1362, 325] width 43 height 58
click at [1355, 22] on button "Close lightbox" at bounding box center [1355, 18] width 29 height 25
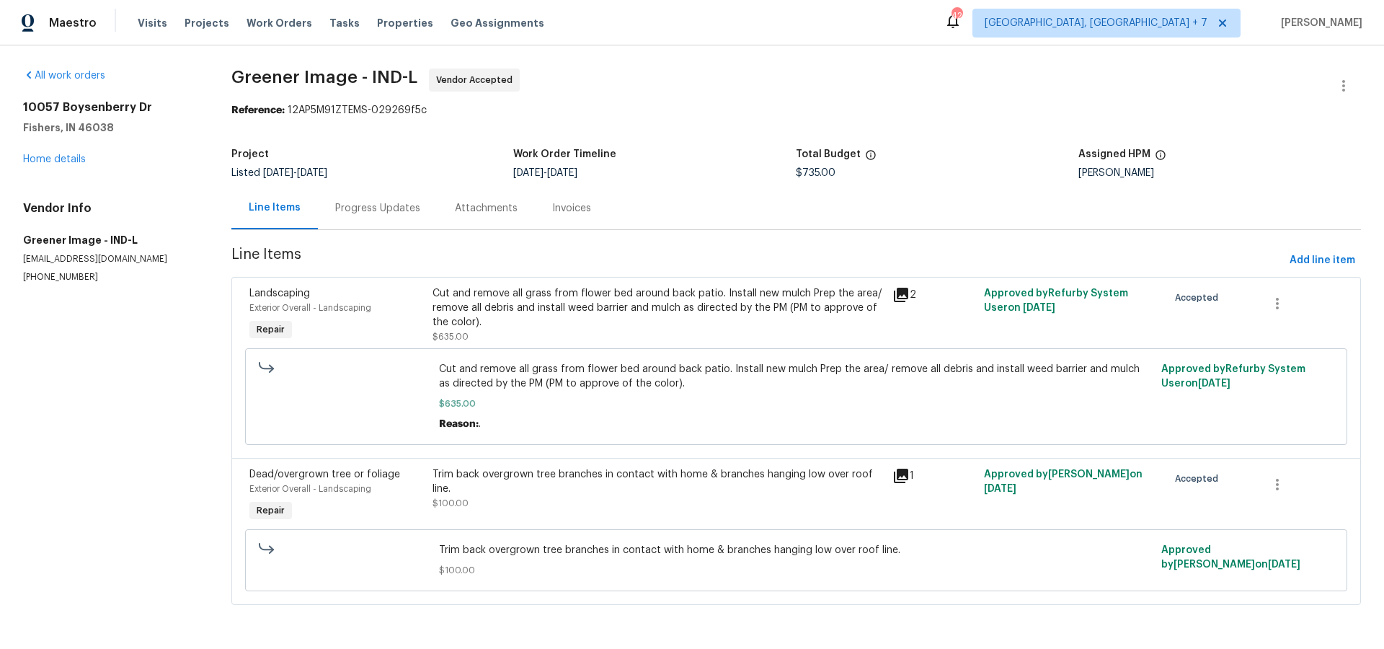
click at [396, 210] on div "Progress Updates" at bounding box center [377, 208] width 85 height 14
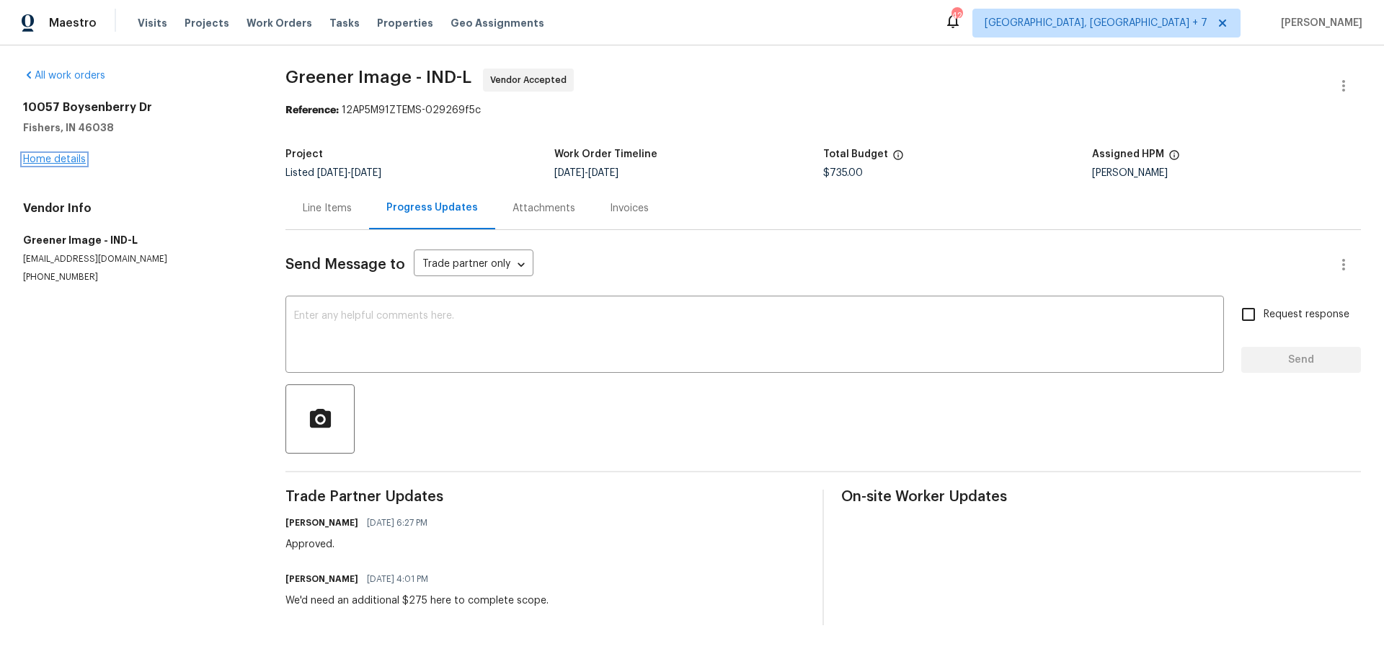
click at [67, 160] on link "Home details" at bounding box center [54, 159] width 63 height 10
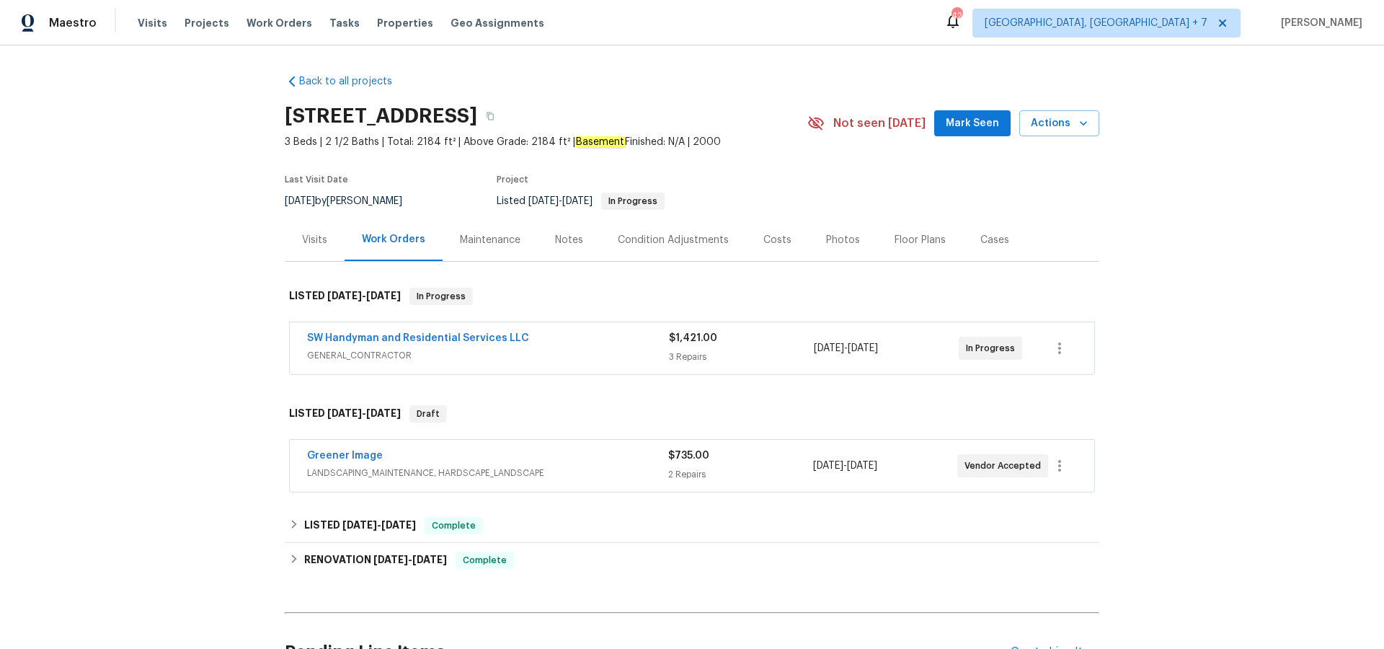
click at [319, 247] on div "Visits" at bounding box center [314, 240] width 25 height 14
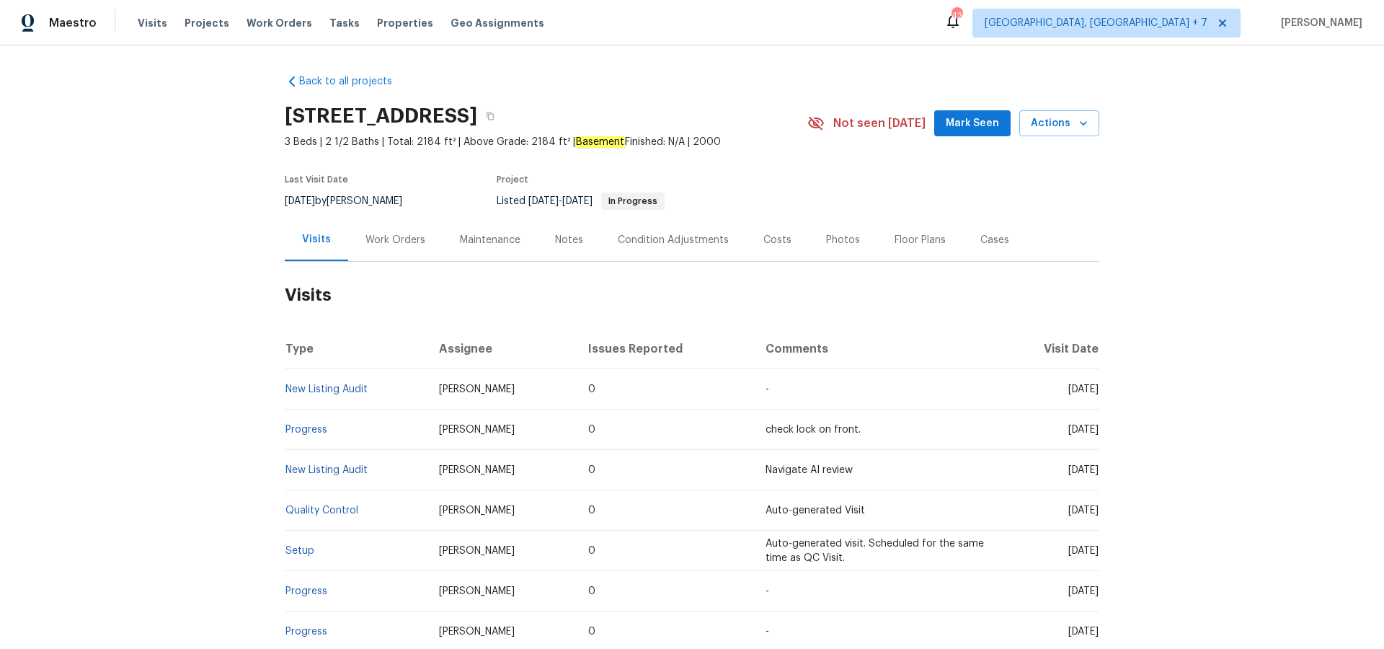
click at [983, 239] on div "Cases" at bounding box center [994, 240] width 29 height 14
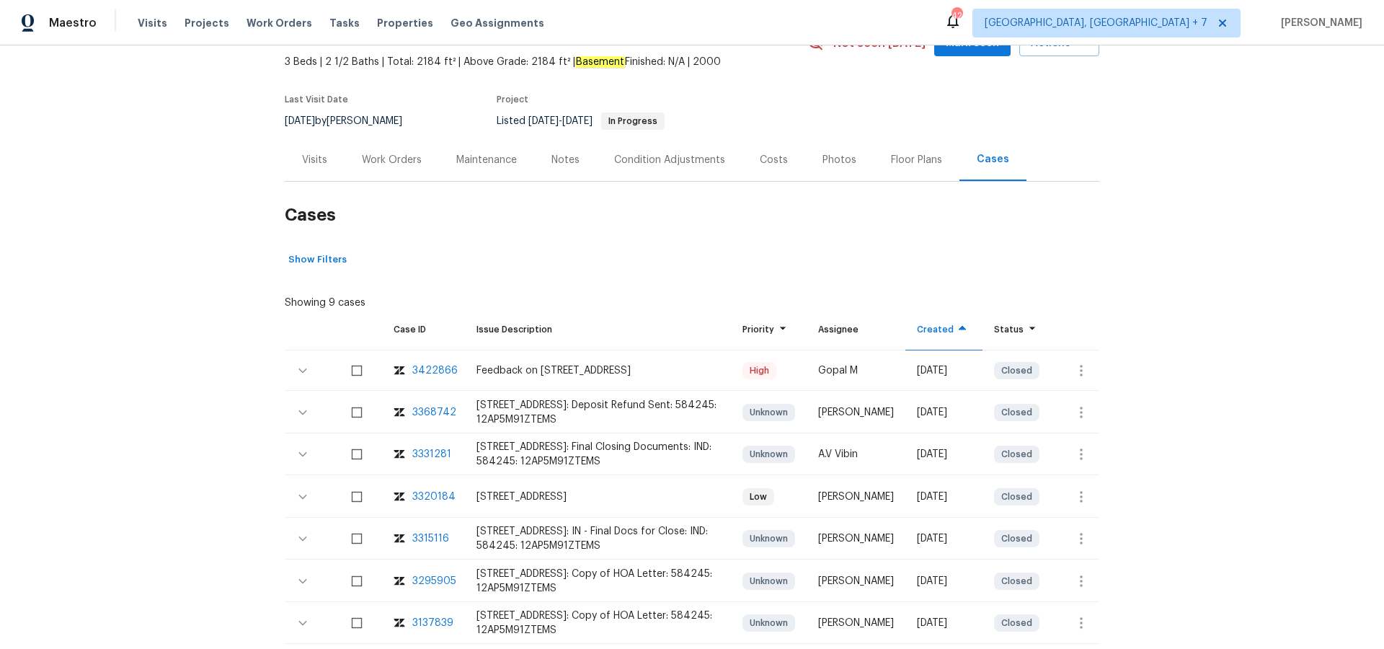
scroll to position [105, 0]
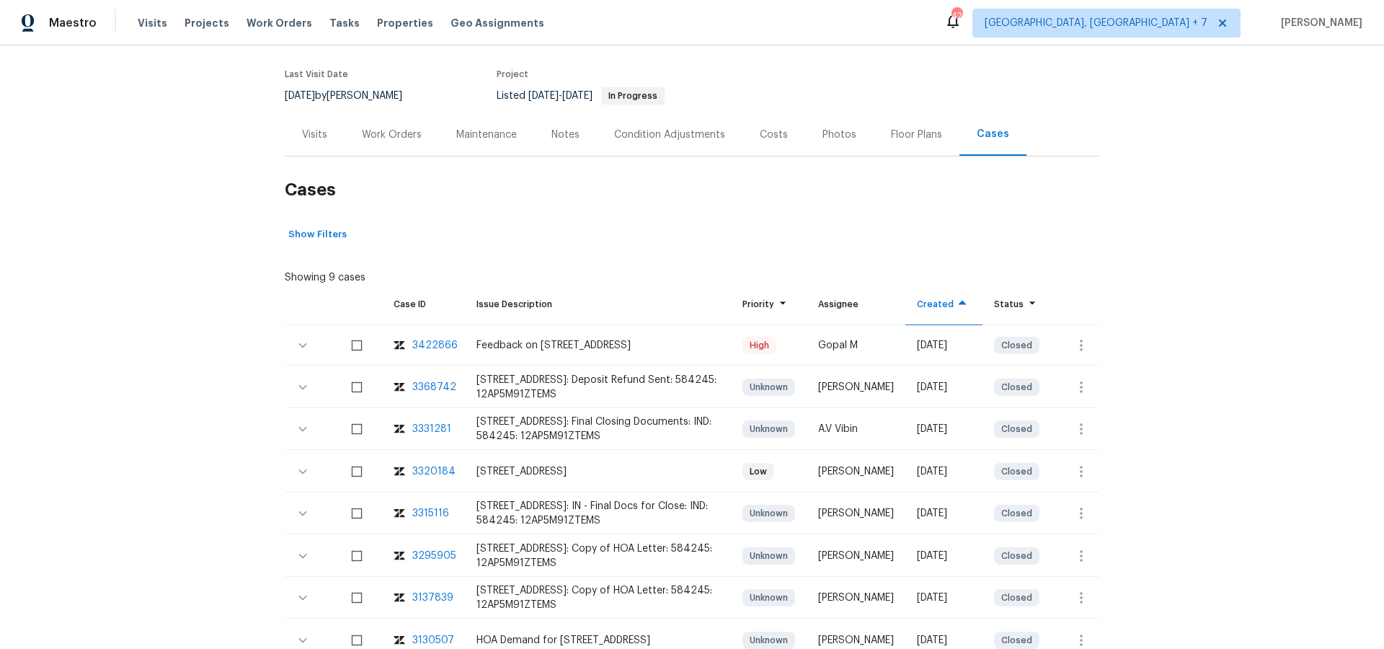
click at [419, 342] on div "3422866" at bounding box center [434, 345] width 45 height 14
click at [389, 133] on div "Work Orders" at bounding box center [392, 135] width 60 height 14
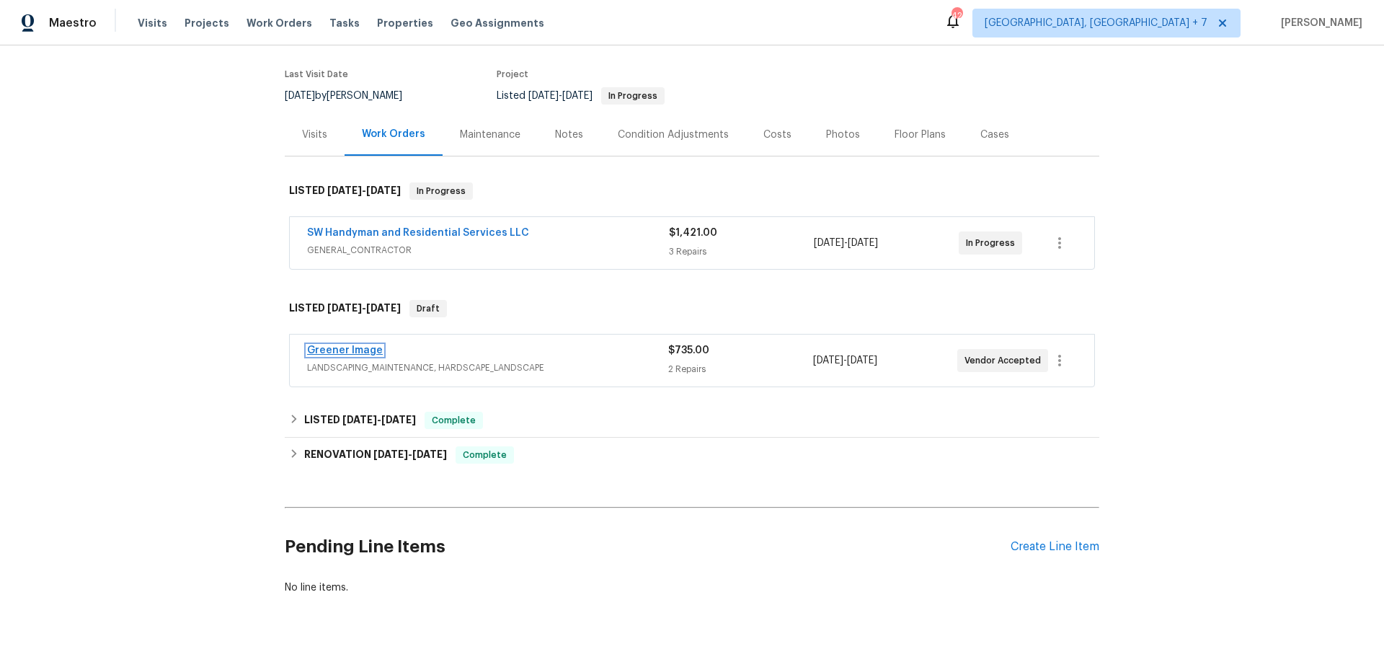
click at [345, 346] on link "Greener Image" at bounding box center [345, 350] width 76 height 10
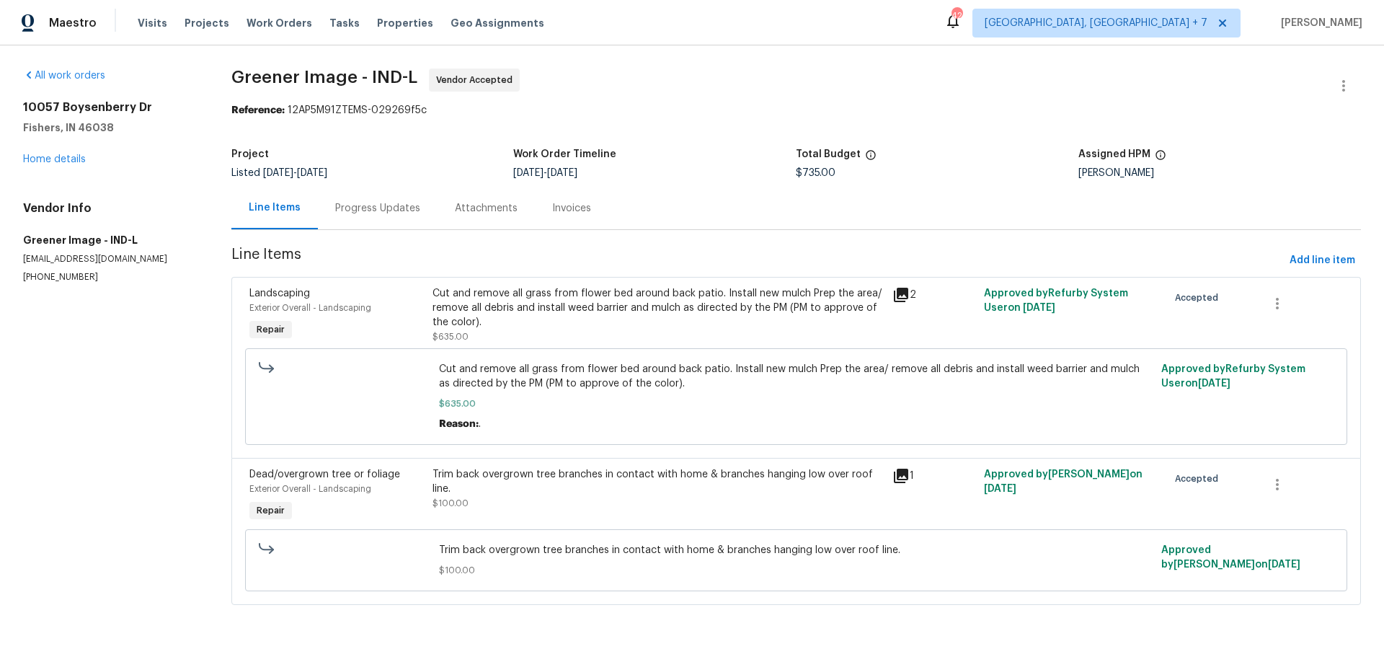
click at [374, 205] on div "Progress Updates" at bounding box center [377, 208] width 85 height 14
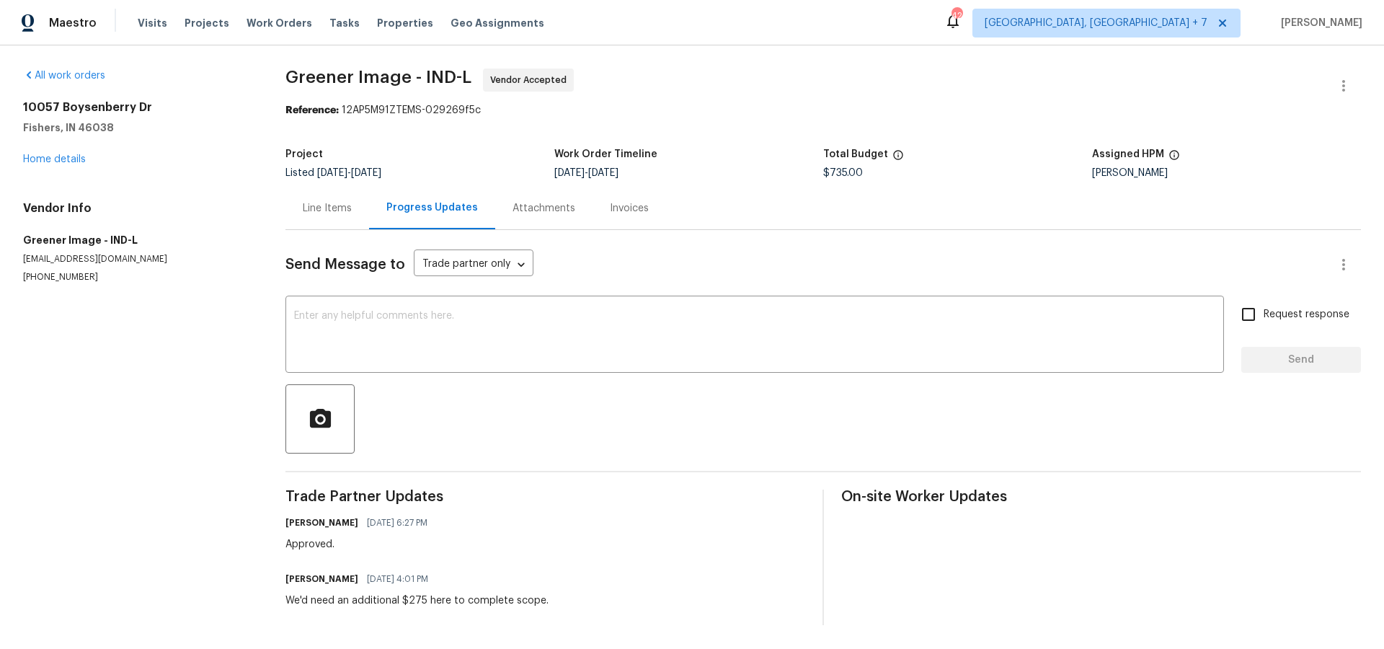
click at [326, 211] on div "Line Items" at bounding box center [327, 208] width 49 height 14
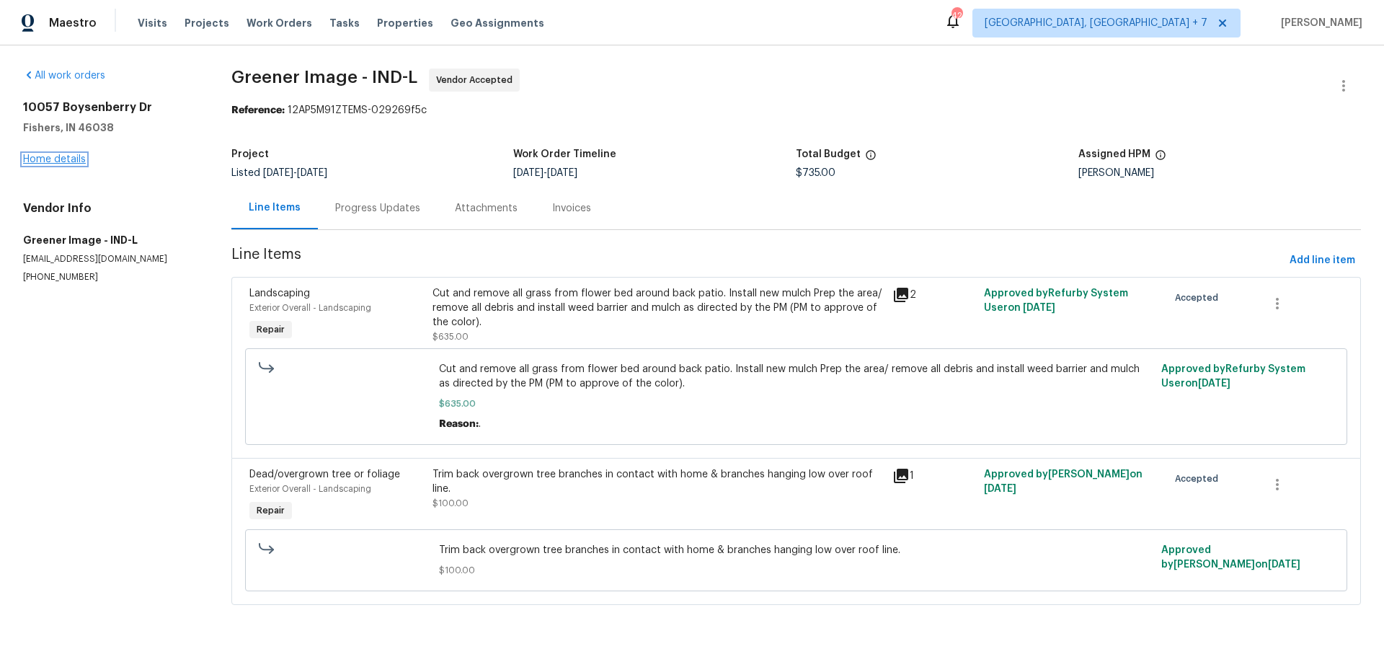
click at [60, 156] on link "Home details" at bounding box center [54, 159] width 63 height 10
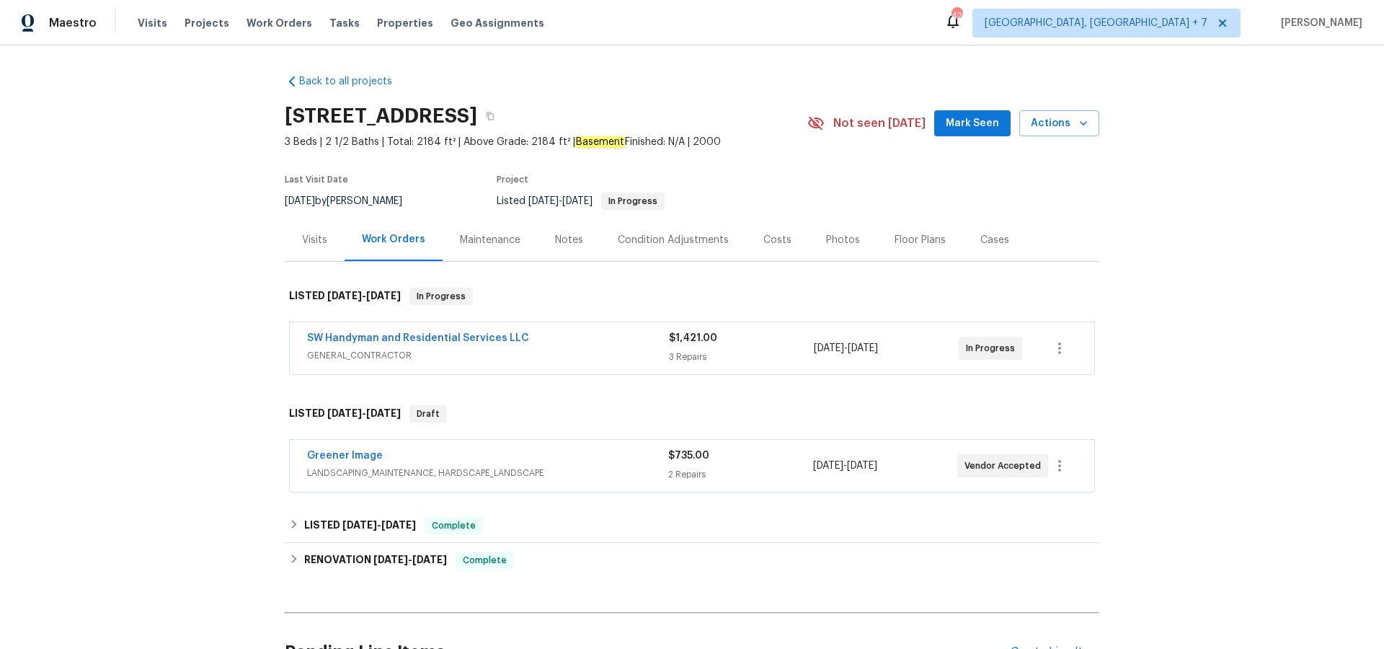
click at [309, 243] on div "Visits" at bounding box center [314, 240] width 25 height 14
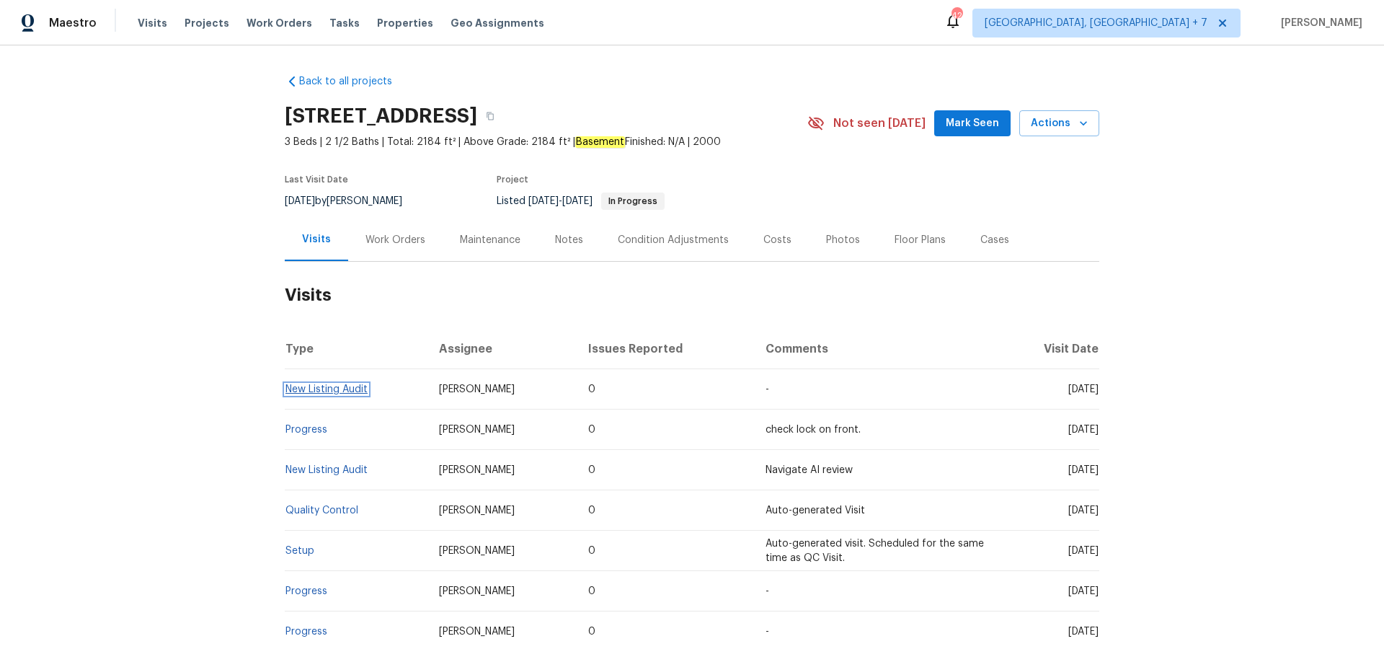
click at [343, 386] on link "New Listing Audit" at bounding box center [326, 389] width 82 height 10
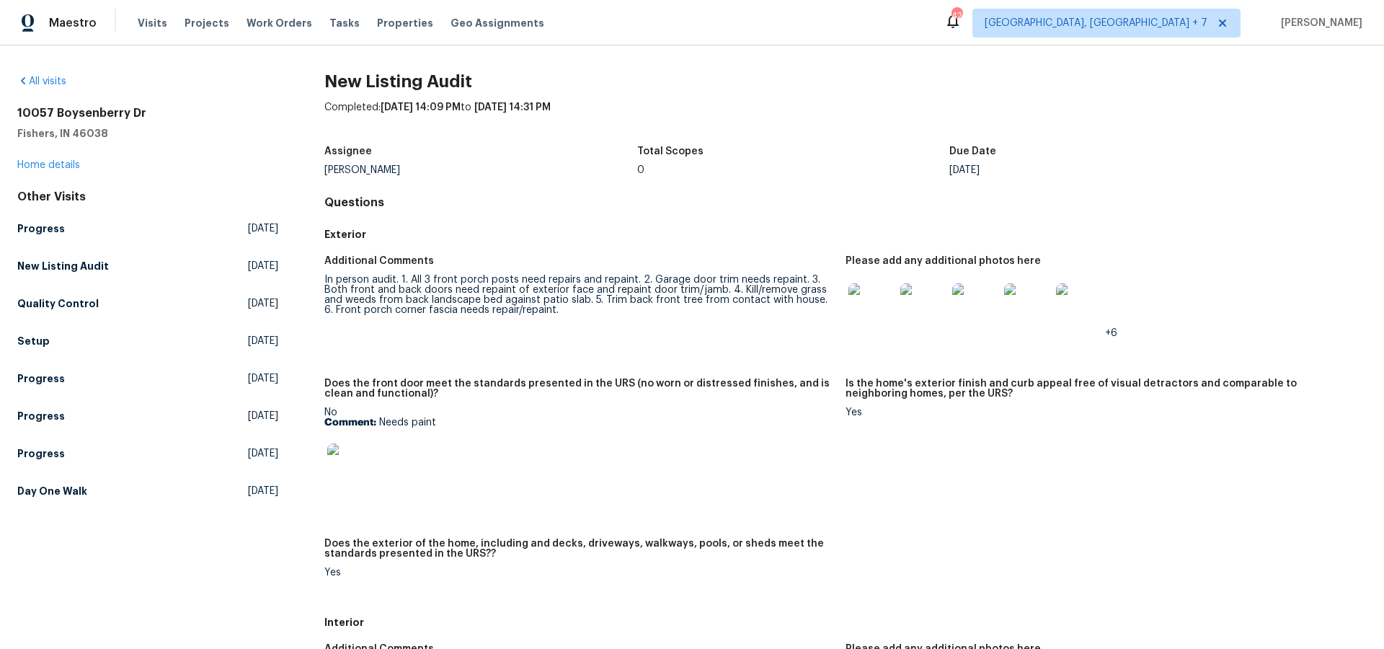
click at [884, 316] on img at bounding box center [871, 306] width 46 height 46
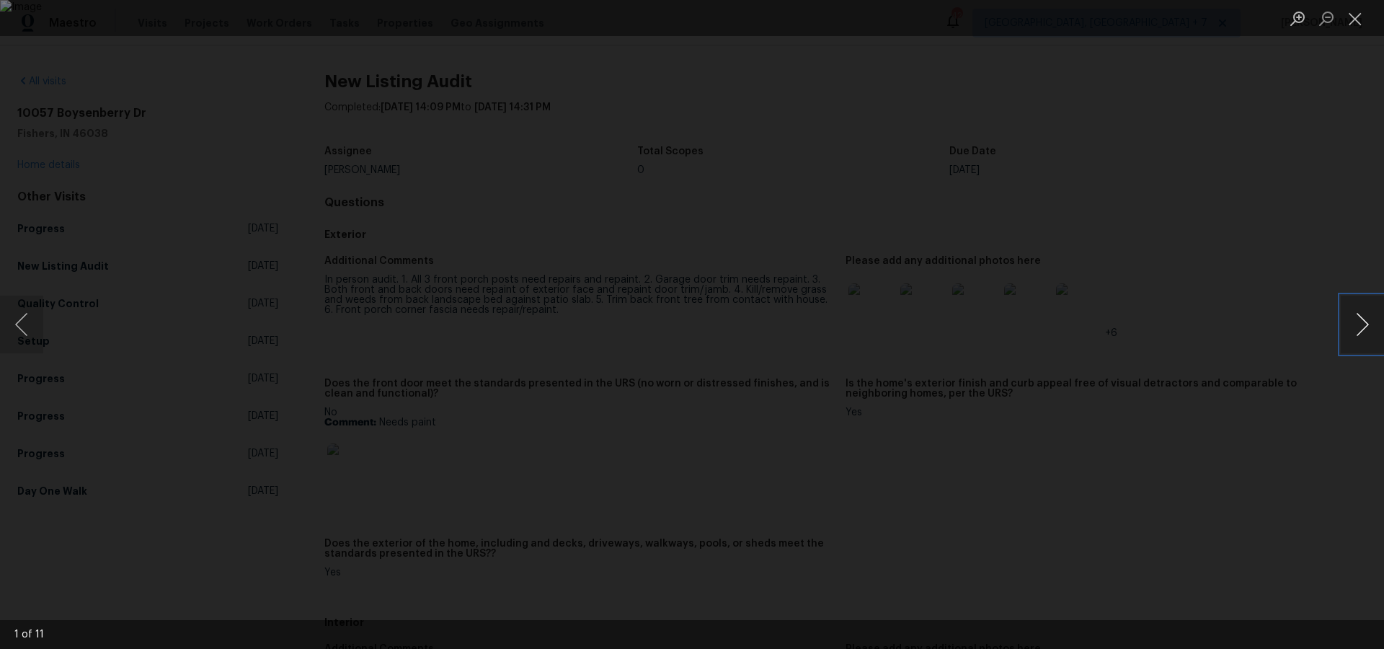
click at [1366, 324] on button "Next image" at bounding box center [1362, 325] width 43 height 58
click at [1355, 15] on button "Close lightbox" at bounding box center [1355, 18] width 29 height 25
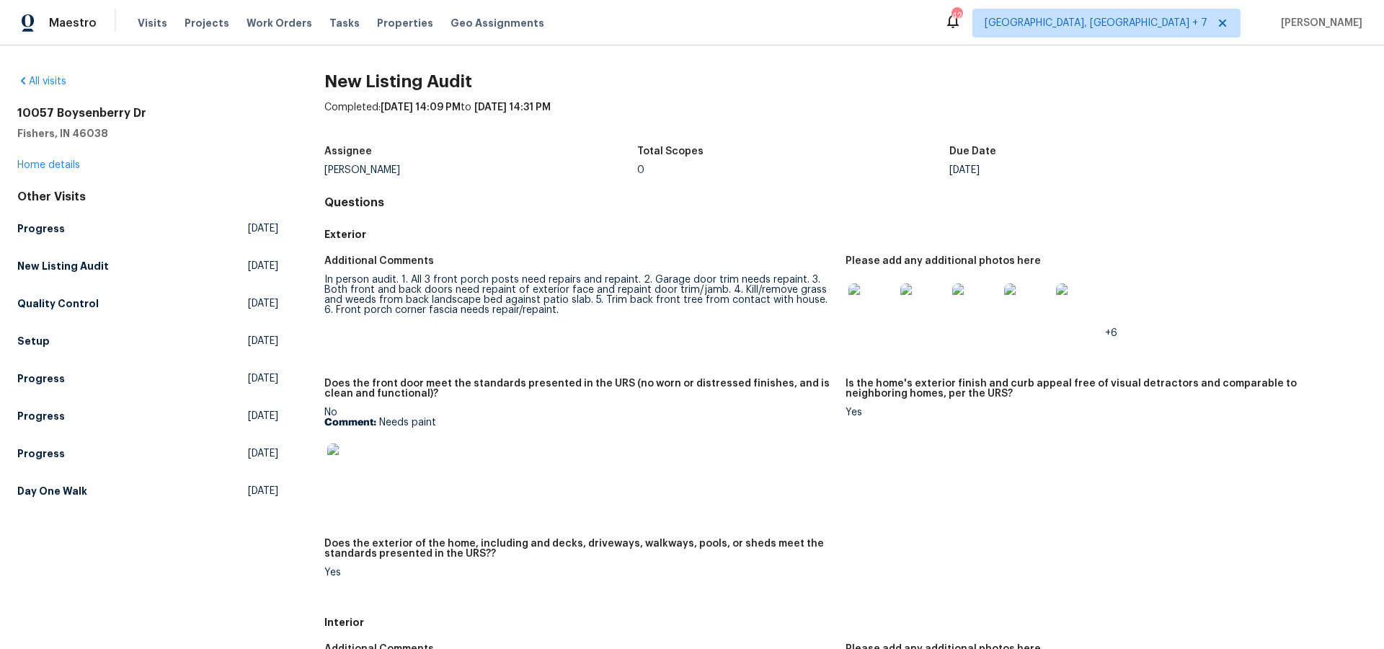
scroll to position [1, 0]
click at [218, 21] on span "Projects" at bounding box center [207, 23] width 45 height 14
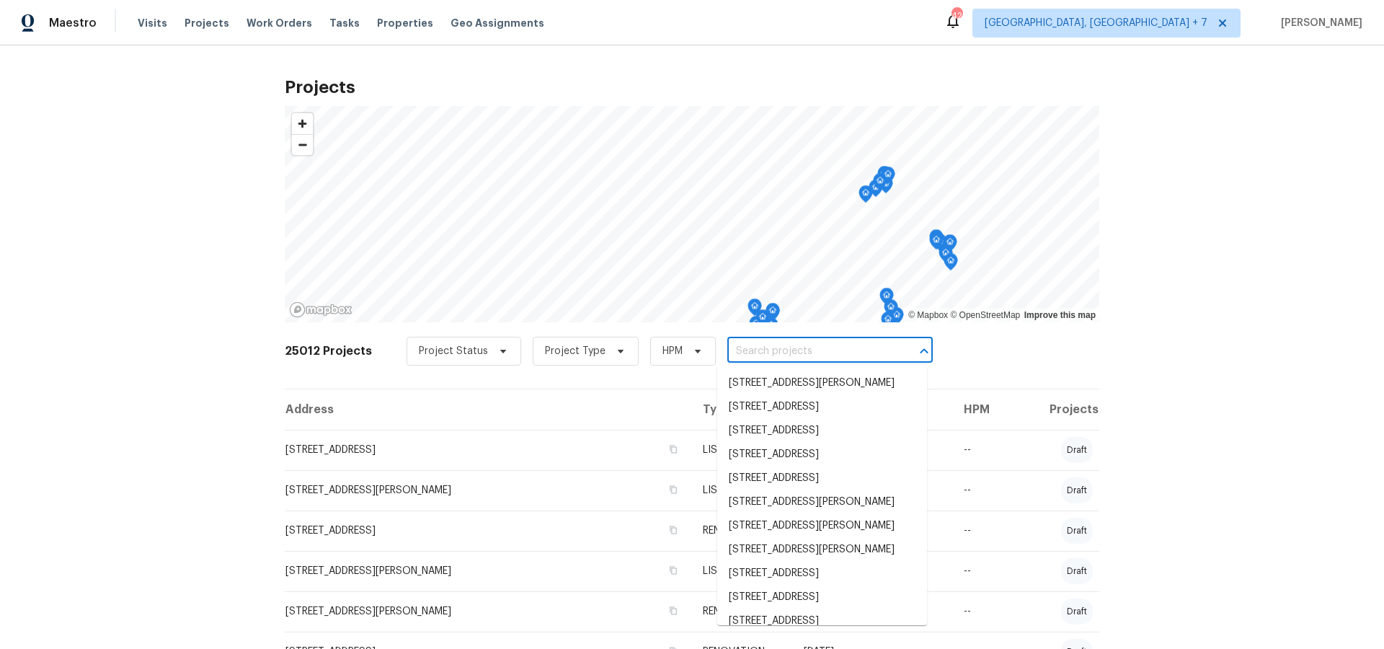
click at [773, 346] on input "text" at bounding box center [809, 351] width 165 height 22
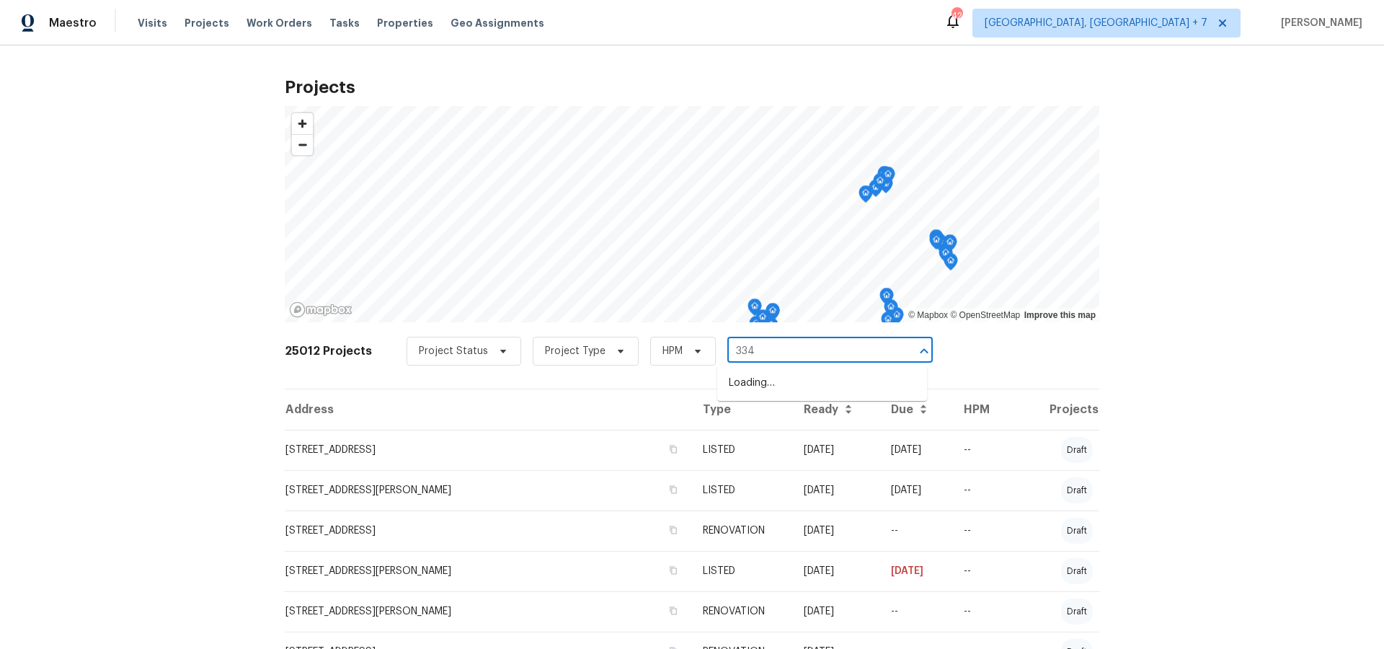
type input "3344"
click at [788, 466] on li "[STREET_ADDRESS]" at bounding box center [822, 455] width 210 height 24
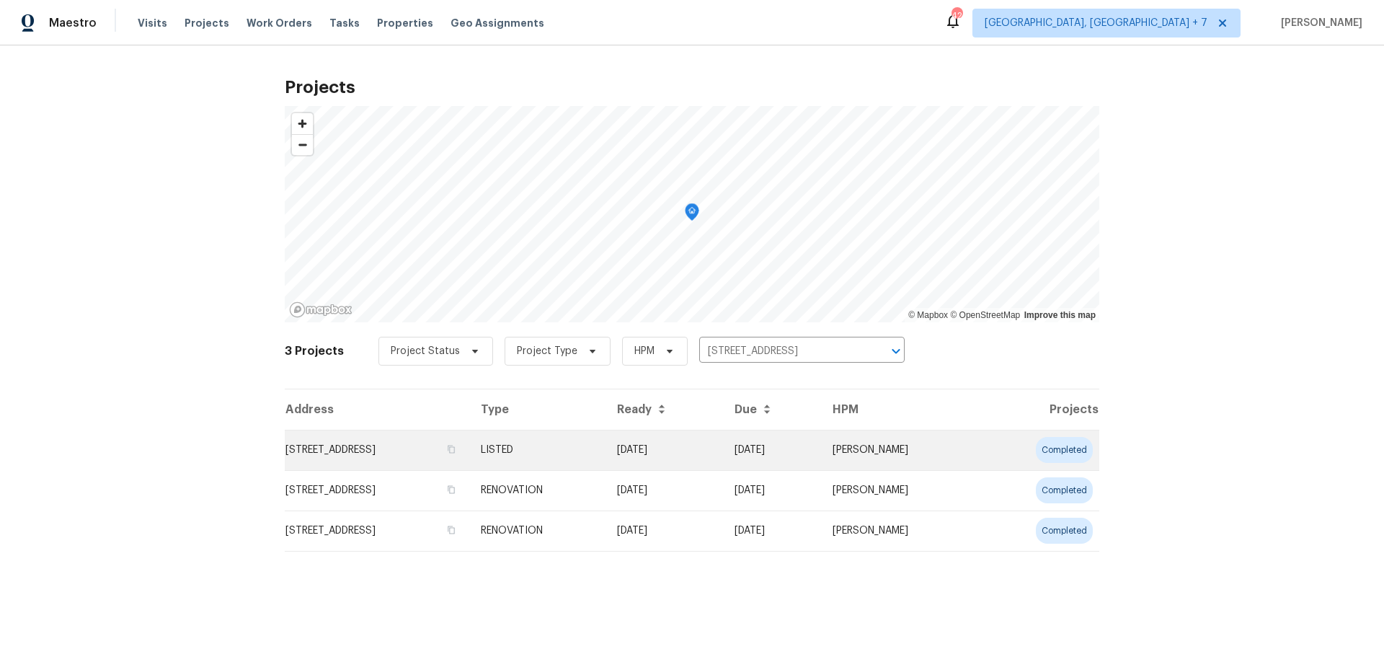
click at [440, 450] on td "[STREET_ADDRESS]" at bounding box center [377, 450] width 185 height 40
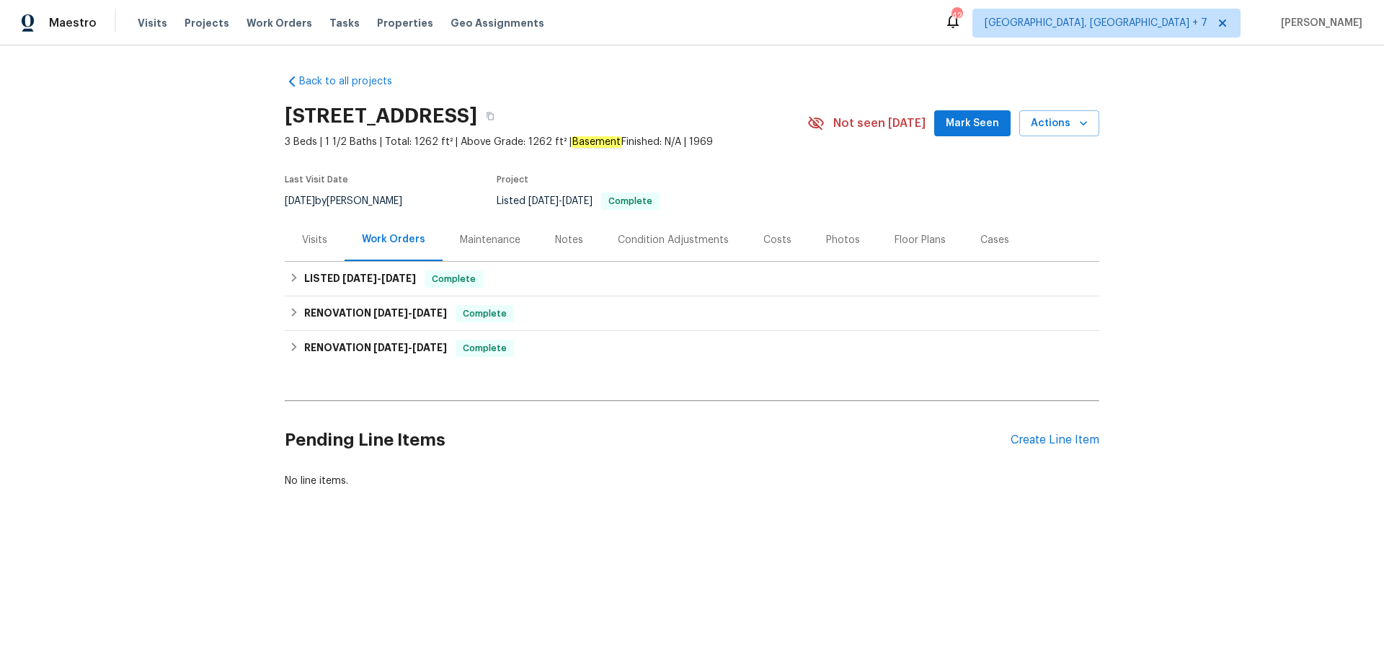
click at [981, 241] on div "Cases" at bounding box center [994, 240] width 29 height 14
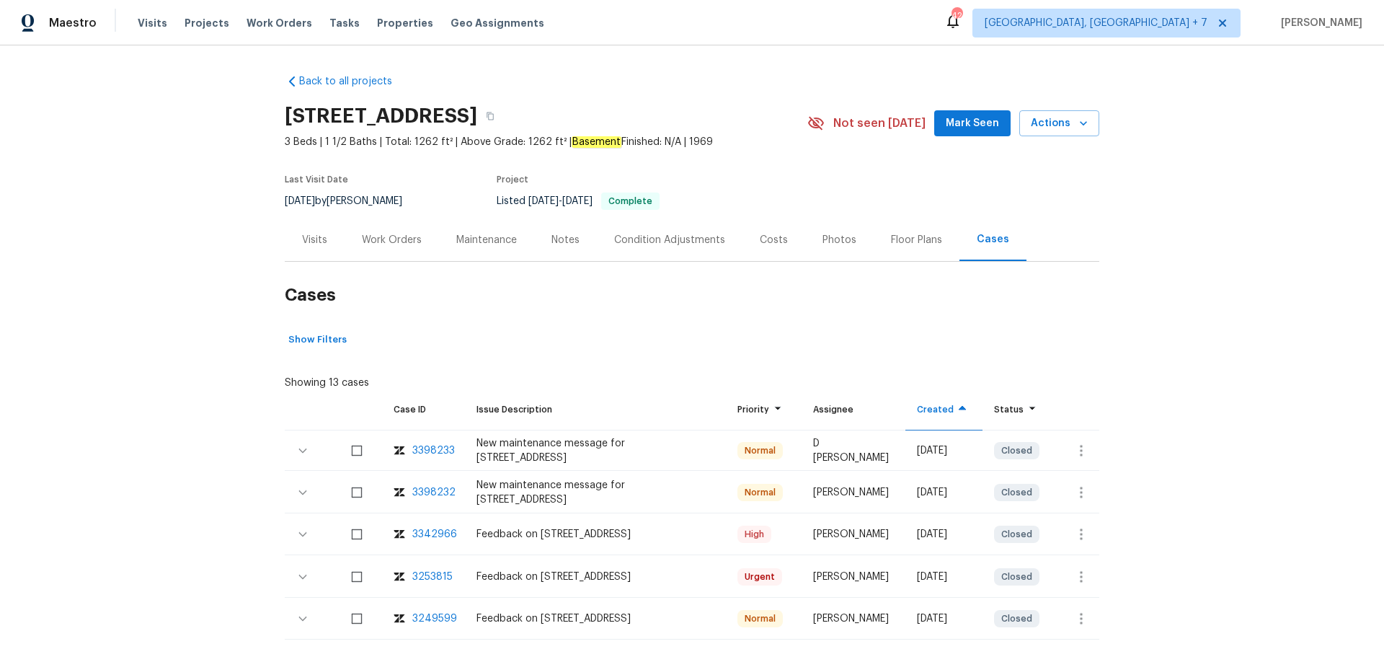
click at [434, 533] on div "3342966" at bounding box center [434, 534] width 45 height 14
